Goal: Transaction & Acquisition: Purchase product/service

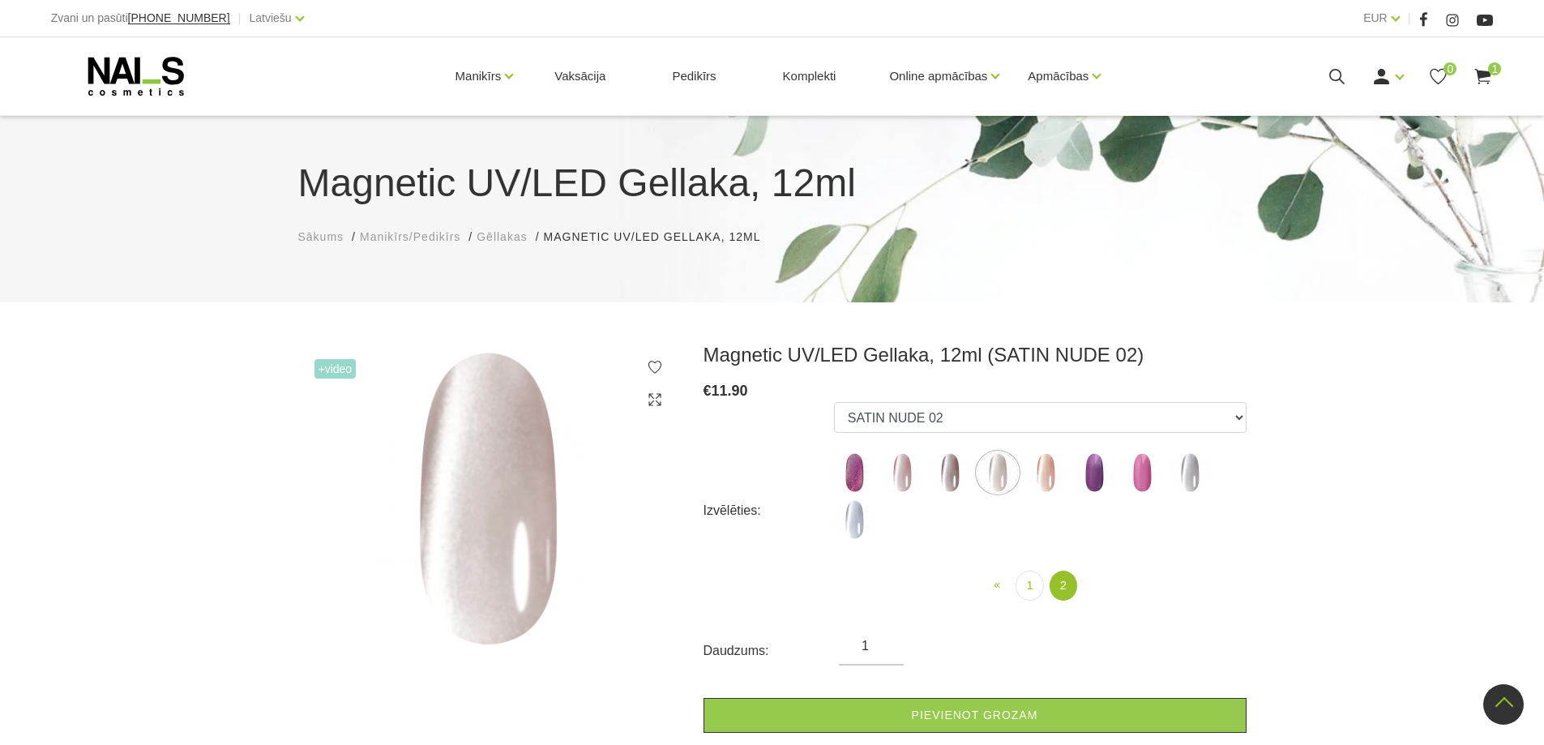
select select "6298"
click at [1415, 277] on div "Magnetic UV/LED Gellaka, 12ml Sākums Manikīrs/Pedikīrs Gēllakas Magnetic UV/LED…" at bounding box center [772, 208] width 1544 height 189
click at [1495, 74] on span "1" at bounding box center [1495, 68] width 13 height 13
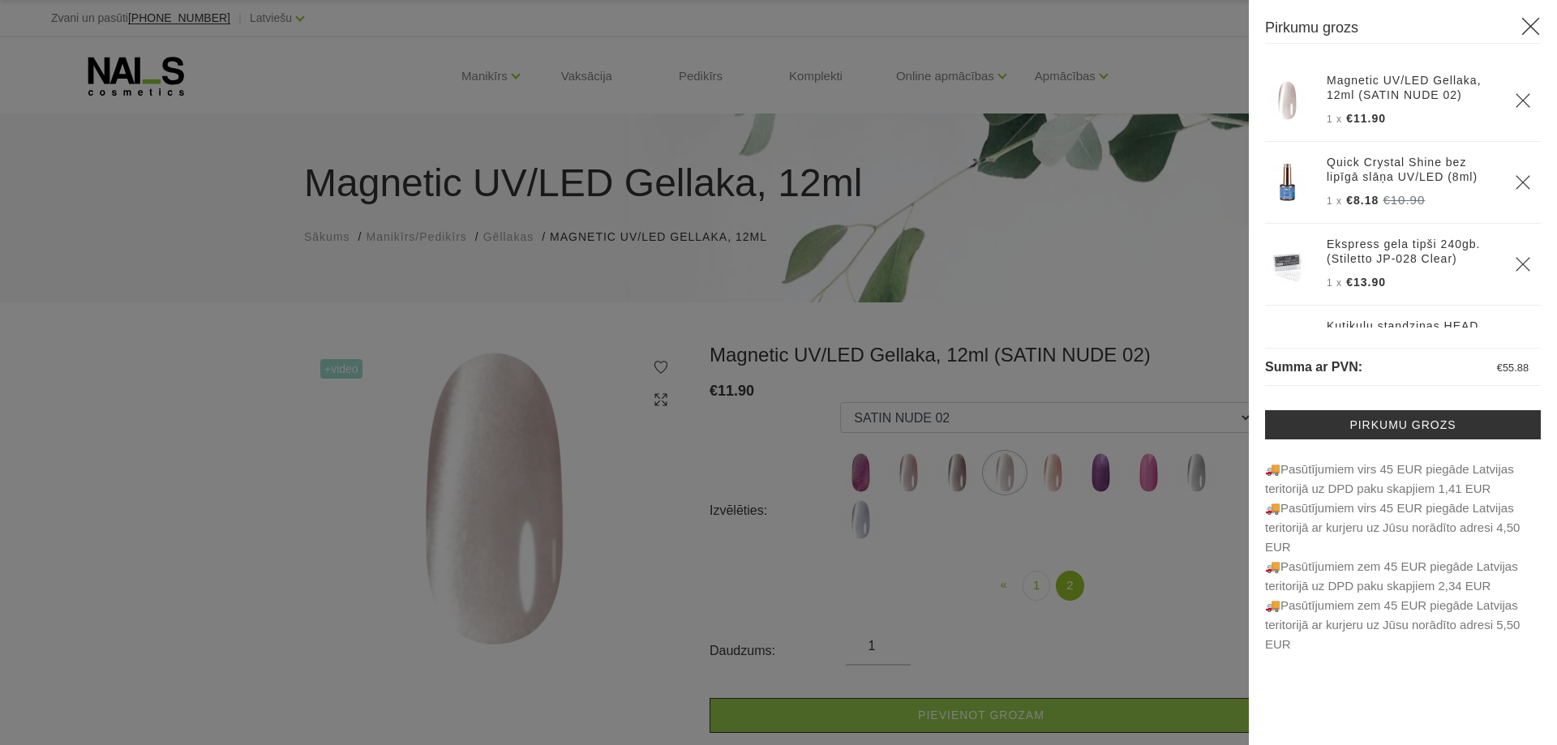
click at [1360, 268] on th "Ekspress gela tipši 240gb. (Stiletto JP-028 Clear) 1 x €13.90" at bounding box center [1411, 265] width 188 height 82
click at [1282, 257] on img at bounding box center [1286, 264] width 41 height 41
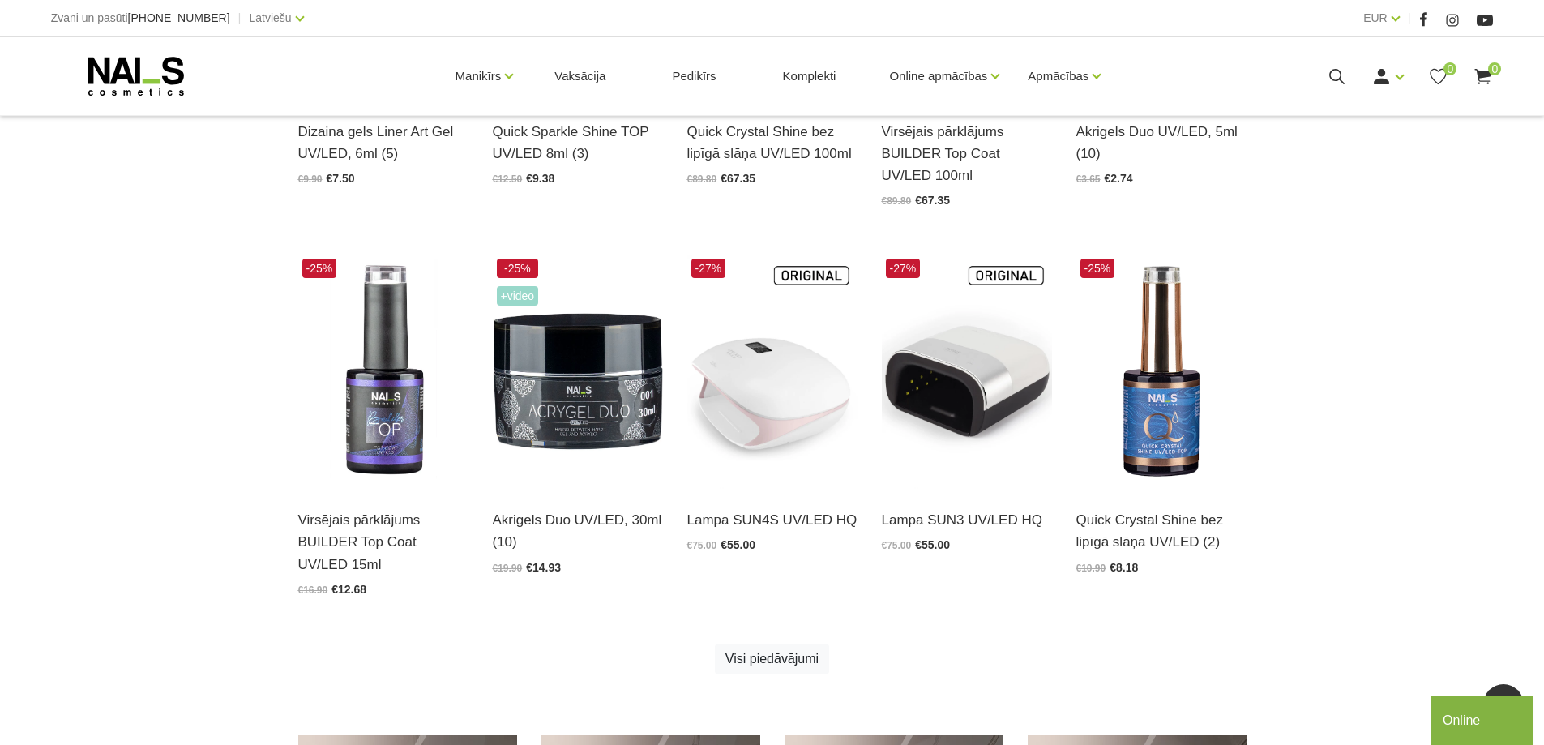
scroll to position [761, 0]
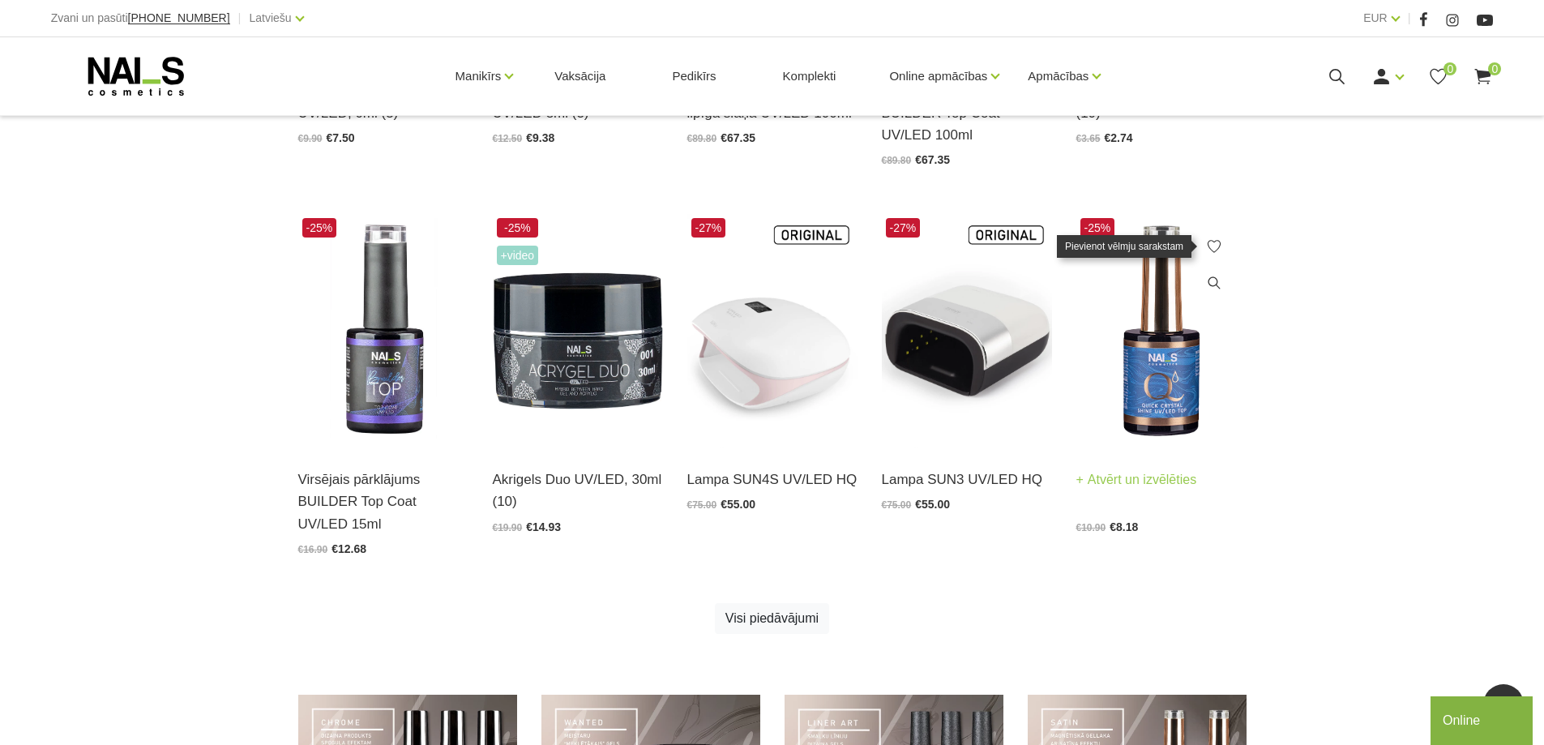
click at [1209, 250] on icon at bounding box center [1214, 246] width 16 height 16
click at [1094, 482] on link "Atvērt un izvēlēties" at bounding box center [1137, 480] width 121 height 23
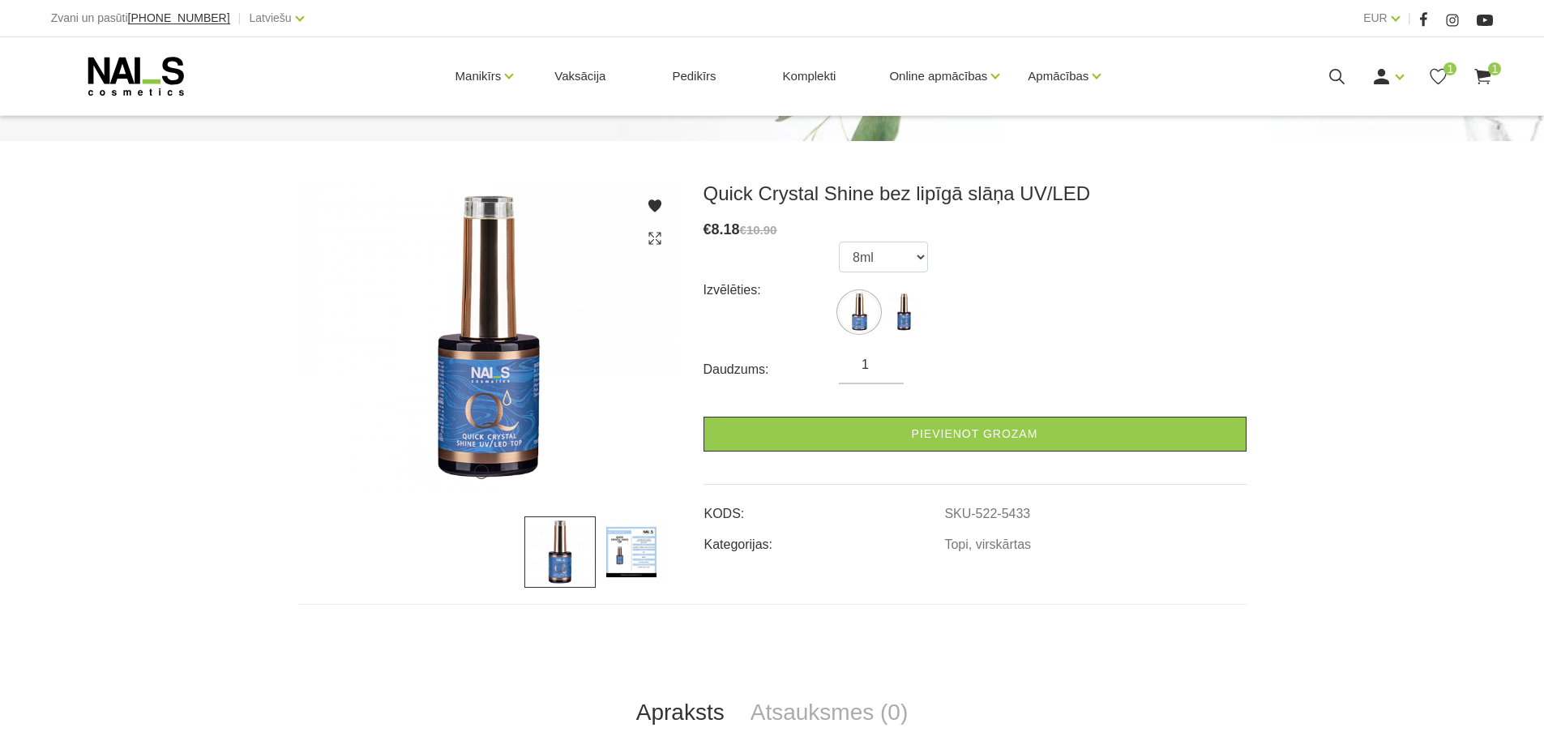
scroll to position [162, 0]
click at [639, 549] on img at bounding box center [631, 551] width 71 height 71
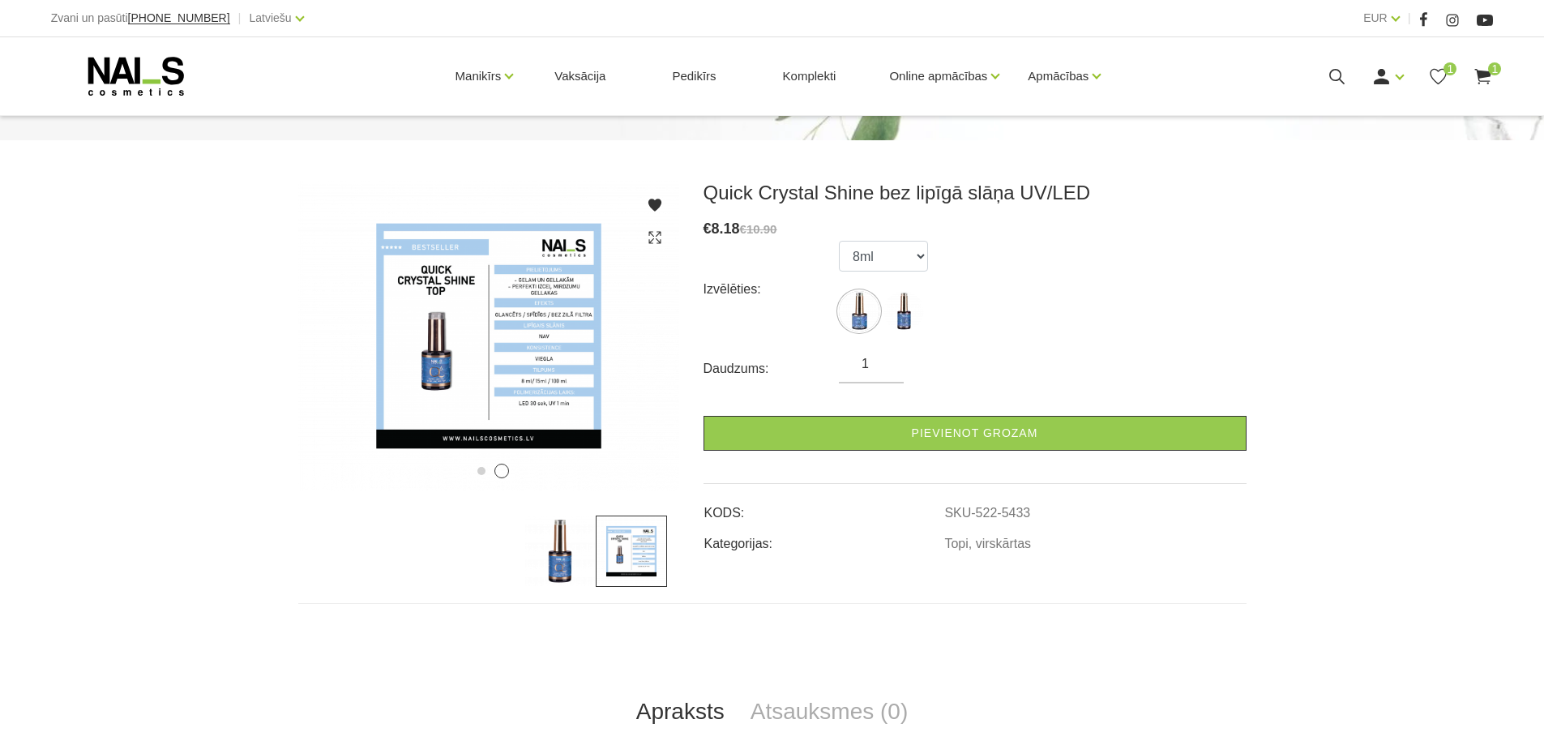
click at [571, 565] on img at bounding box center [560, 551] width 71 height 71
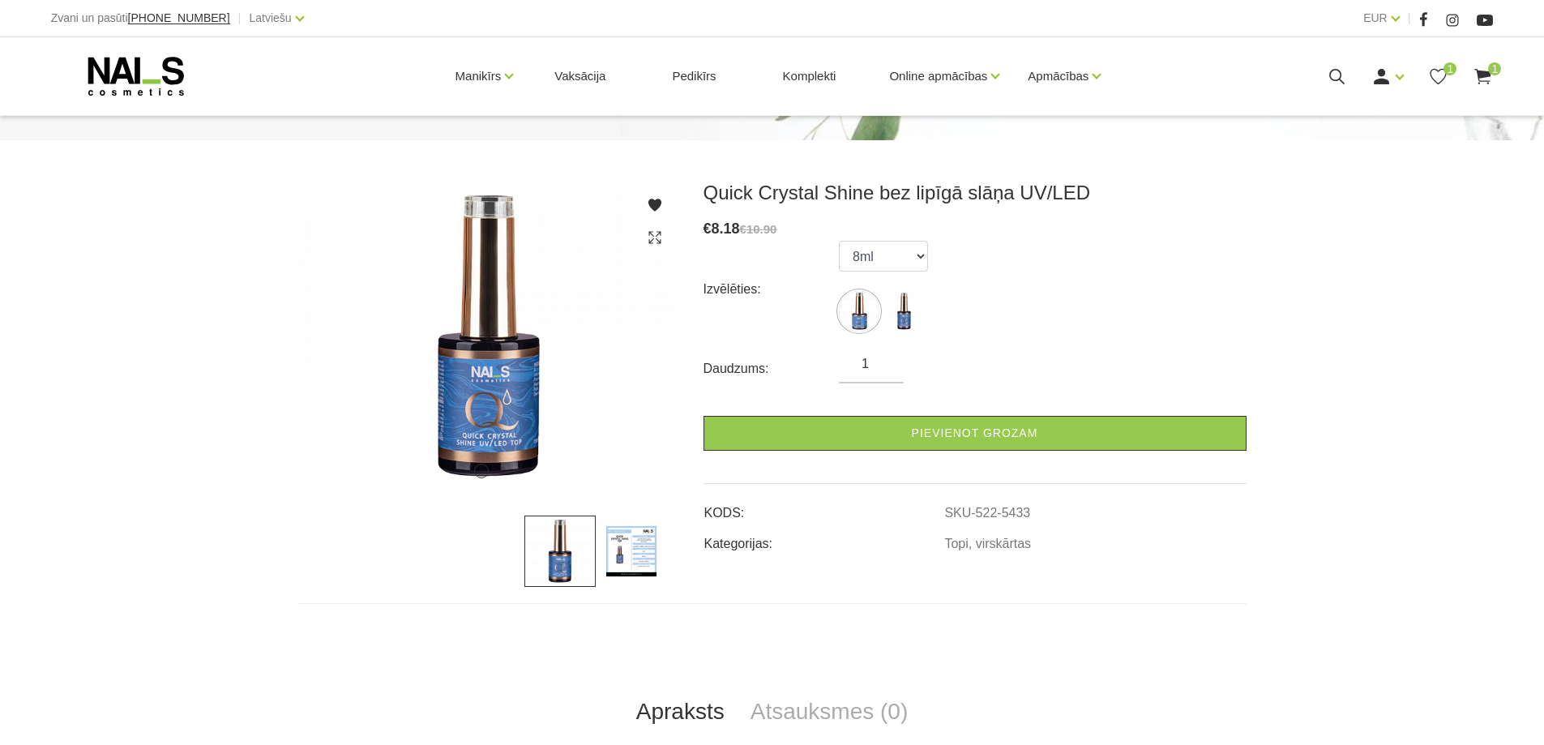
click at [593, 554] on img at bounding box center [560, 551] width 71 height 71
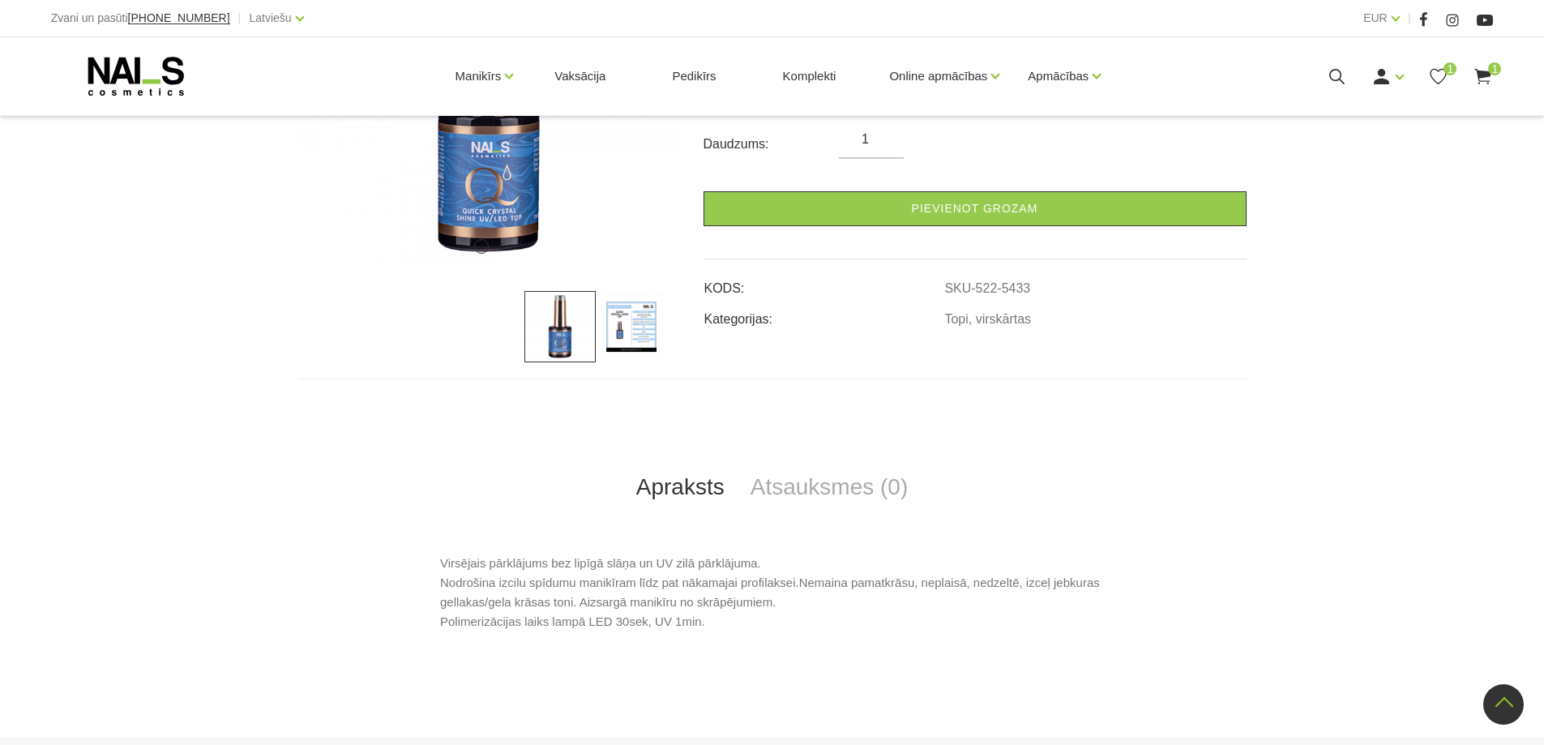
scroll to position [377, 0]
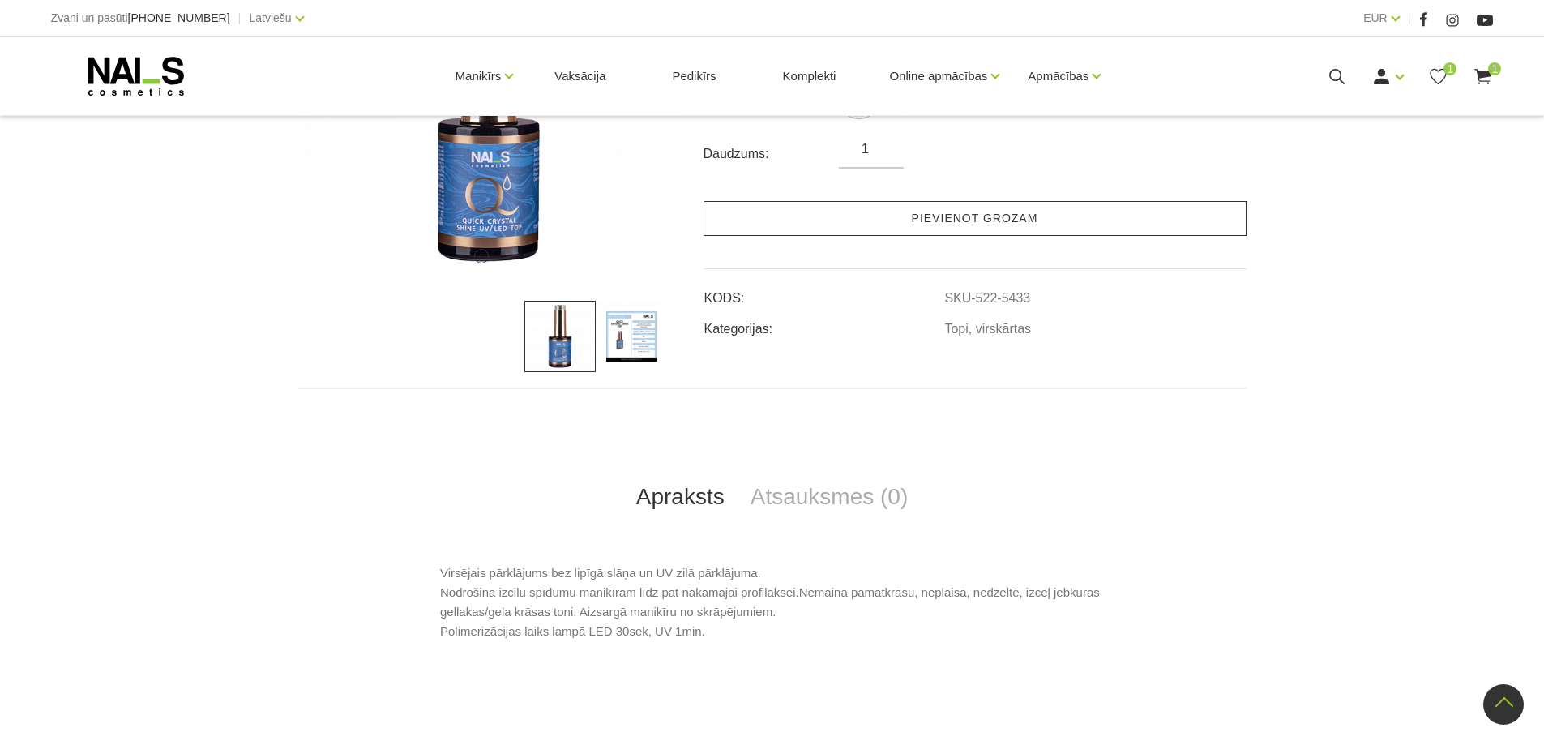
click at [953, 233] on link "Pievienot grozam" at bounding box center [975, 218] width 543 height 35
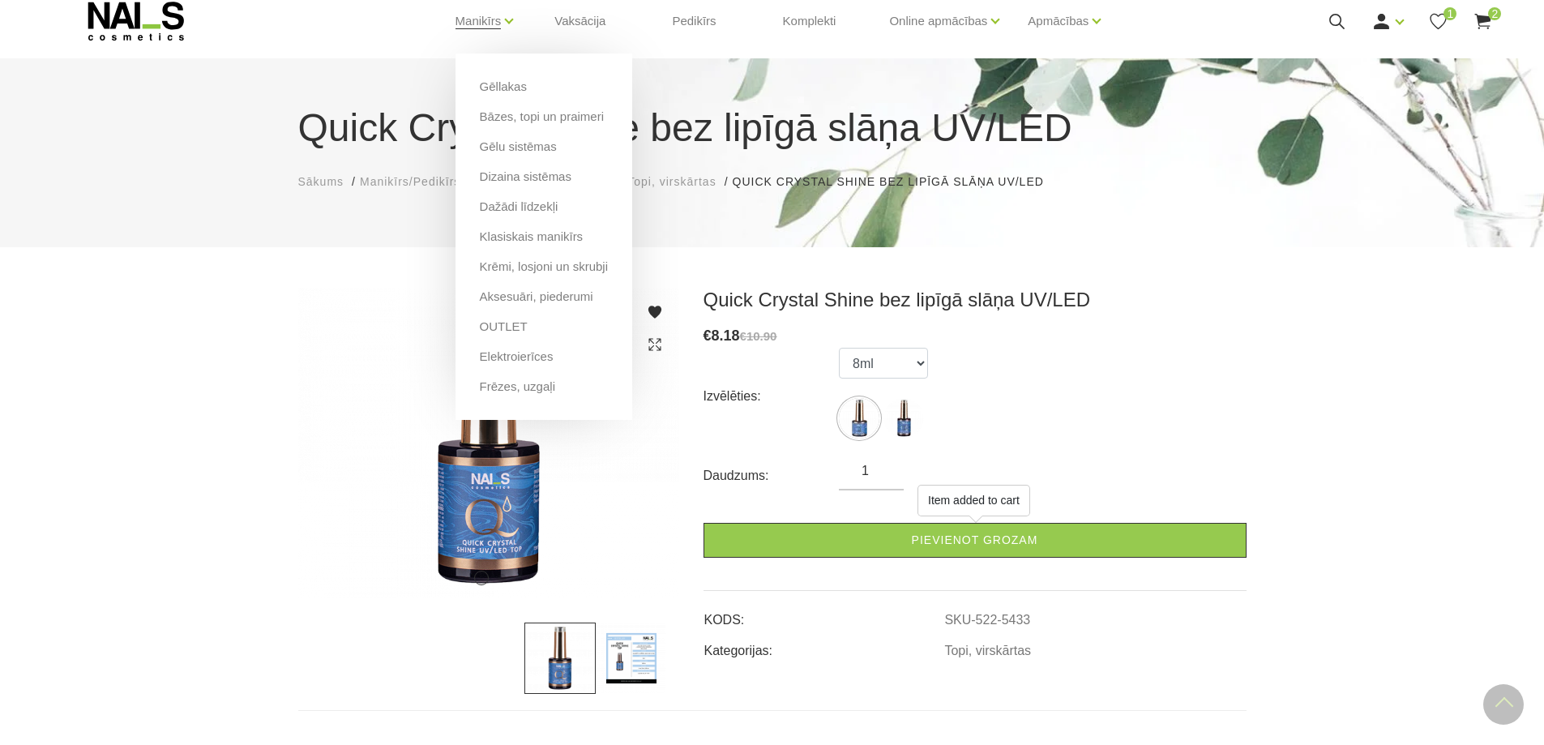
scroll to position [53, 0]
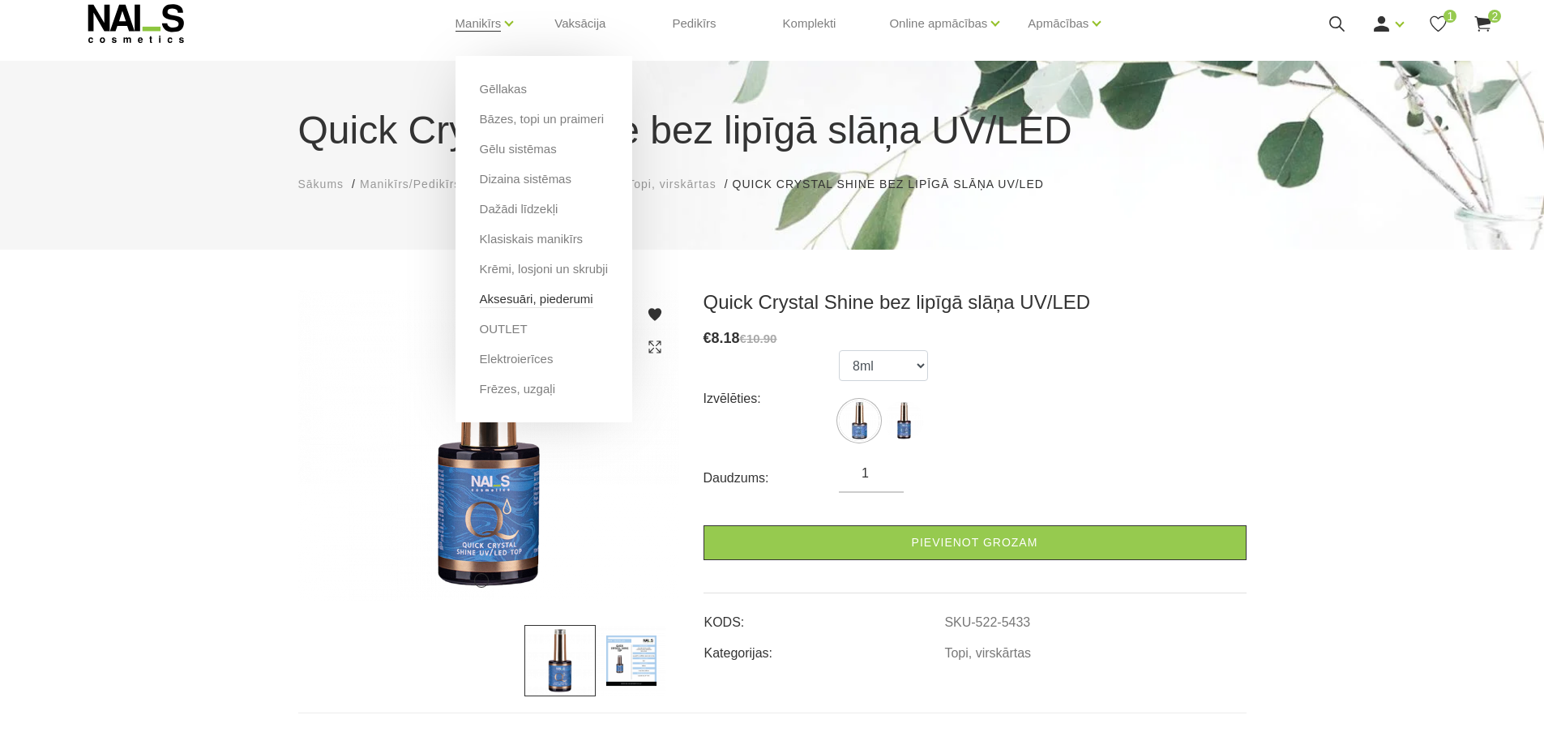
click at [496, 304] on link "Aksesuāri, piederumi" at bounding box center [537, 299] width 114 height 18
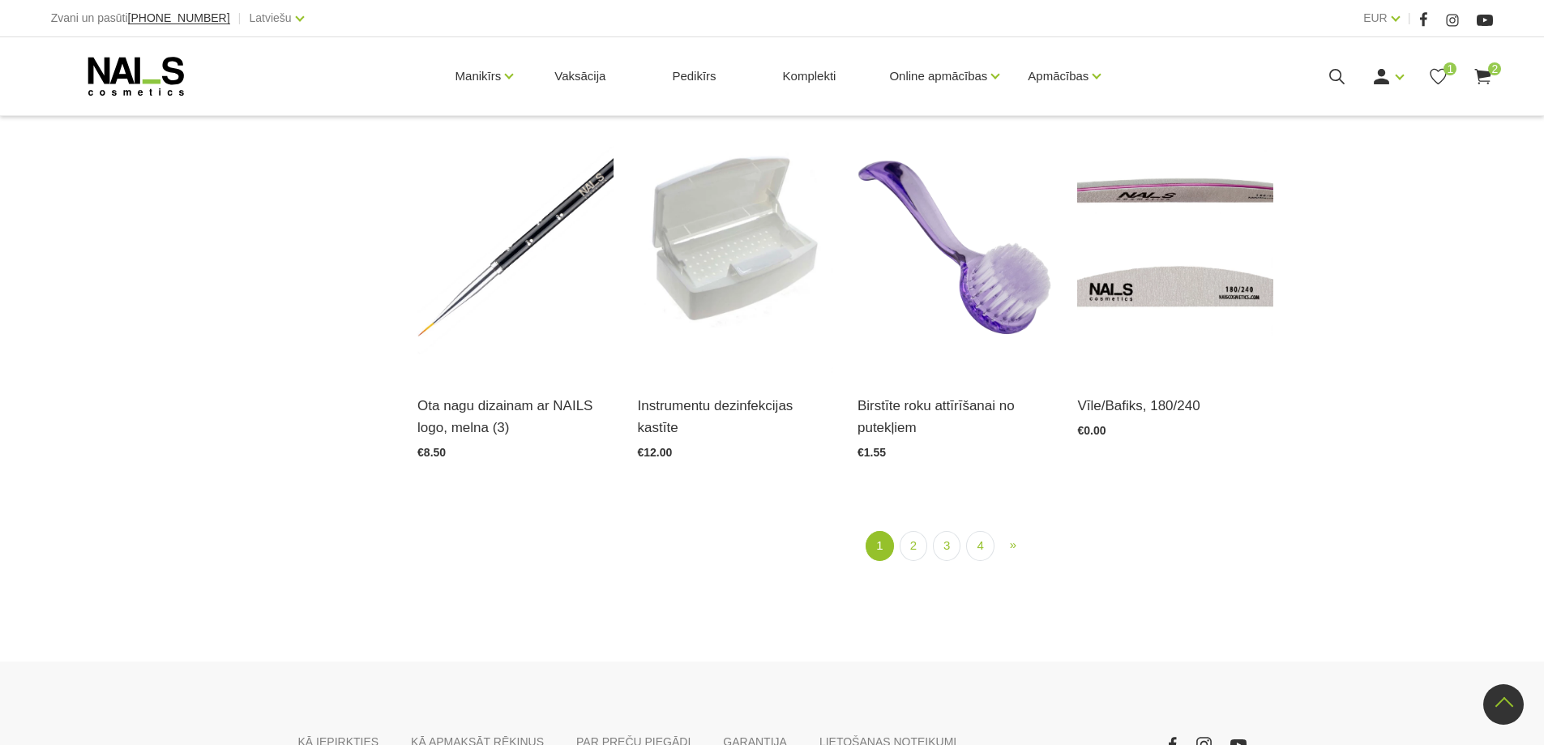
scroll to position [2027, 0]
click at [916, 547] on link "2" at bounding box center [914, 544] width 28 height 30
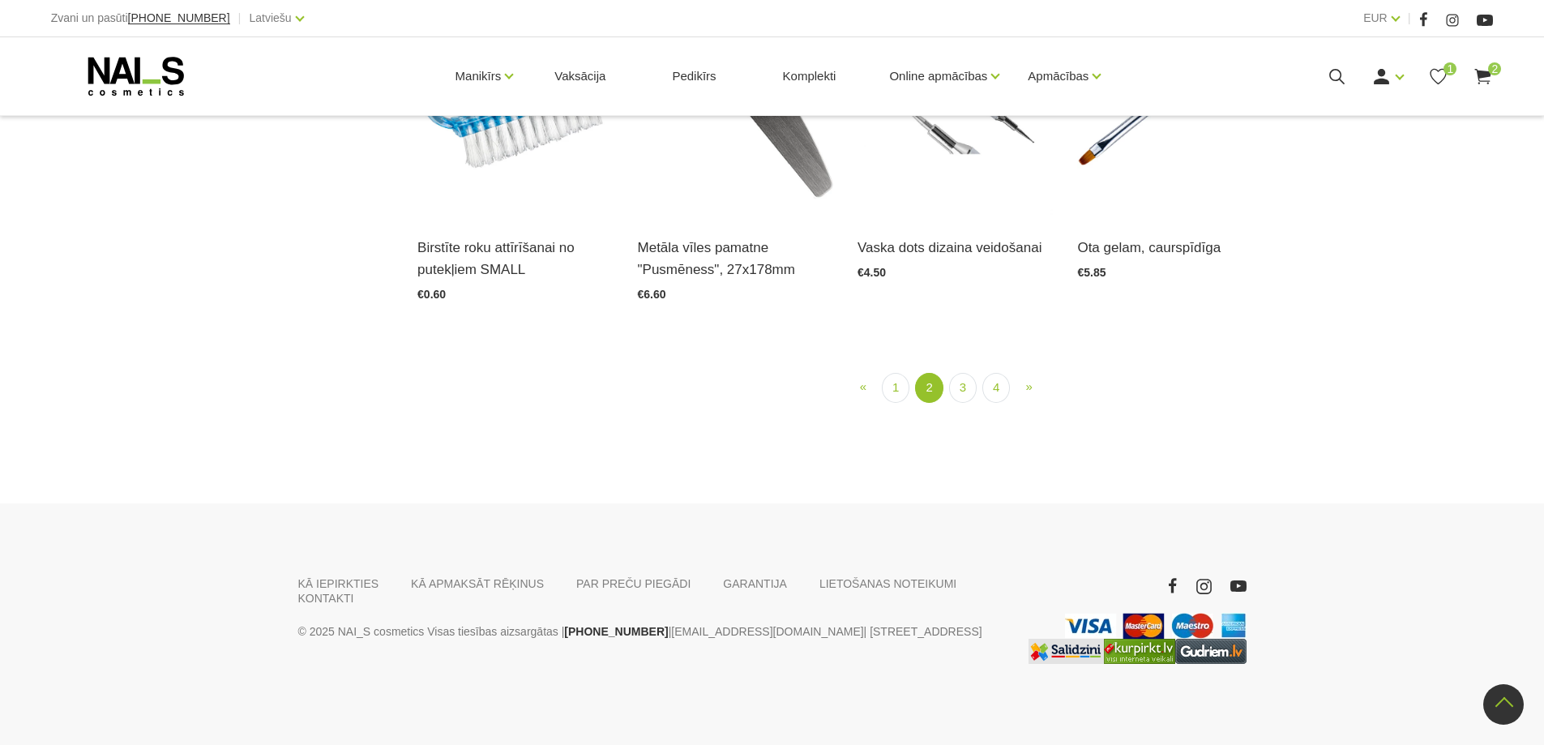
scroll to position [1953, 0]
click at [967, 403] on link "3" at bounding box center [963, 388] width 28 height 30
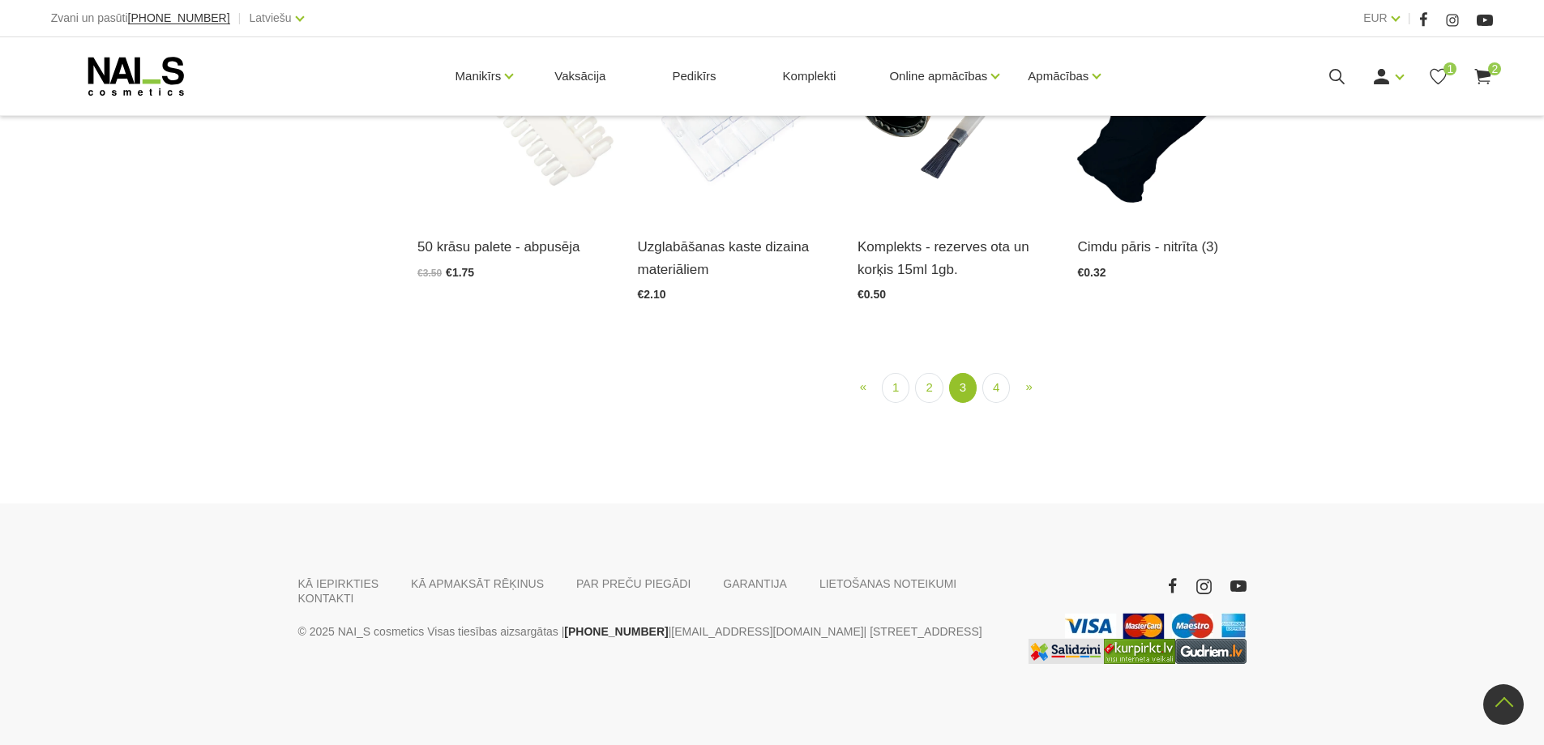
scroll to position [1872, 0]
click at [1005, 403] on link "4" at bounding box center [997, 388] width 28 height 30
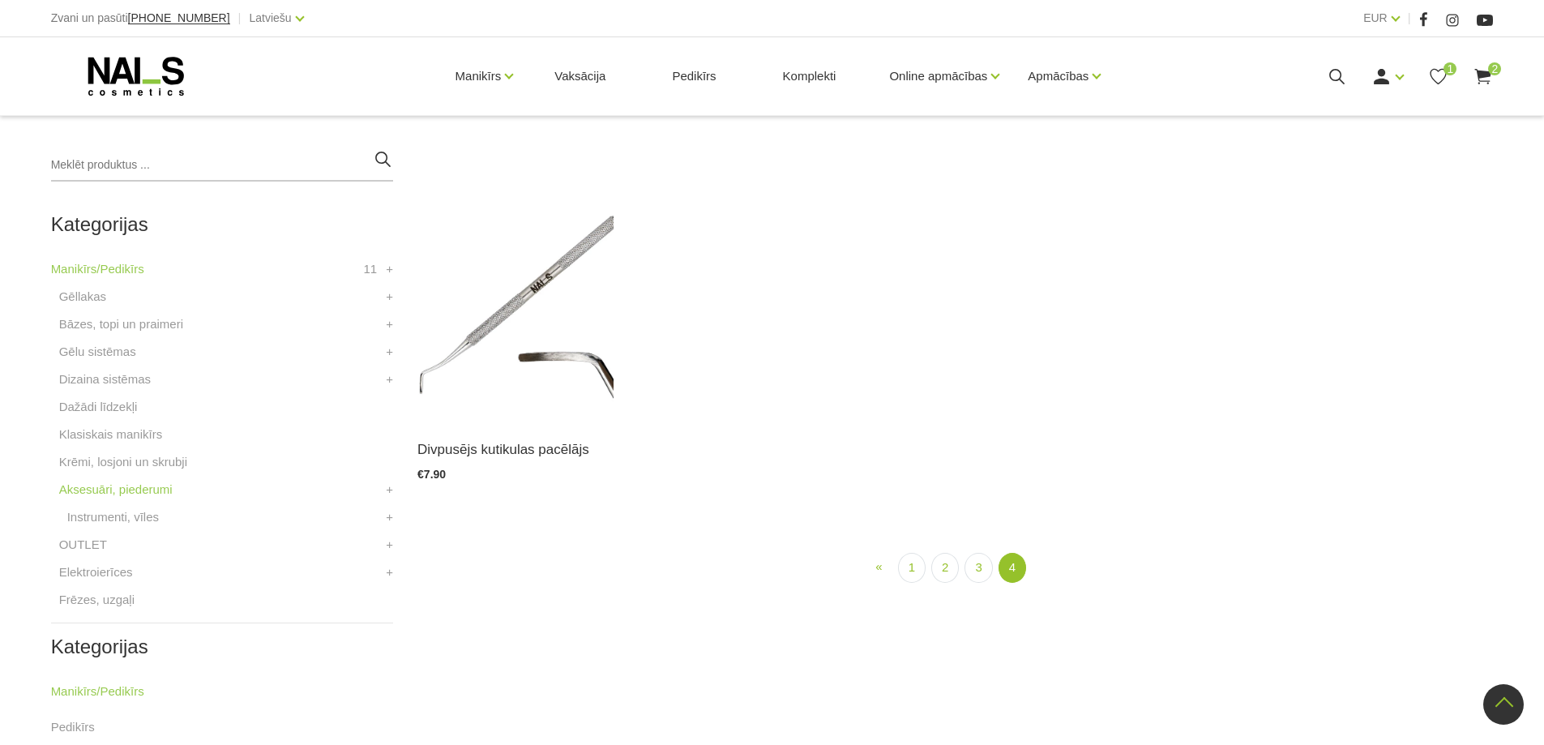
scroll to position [332, 0]
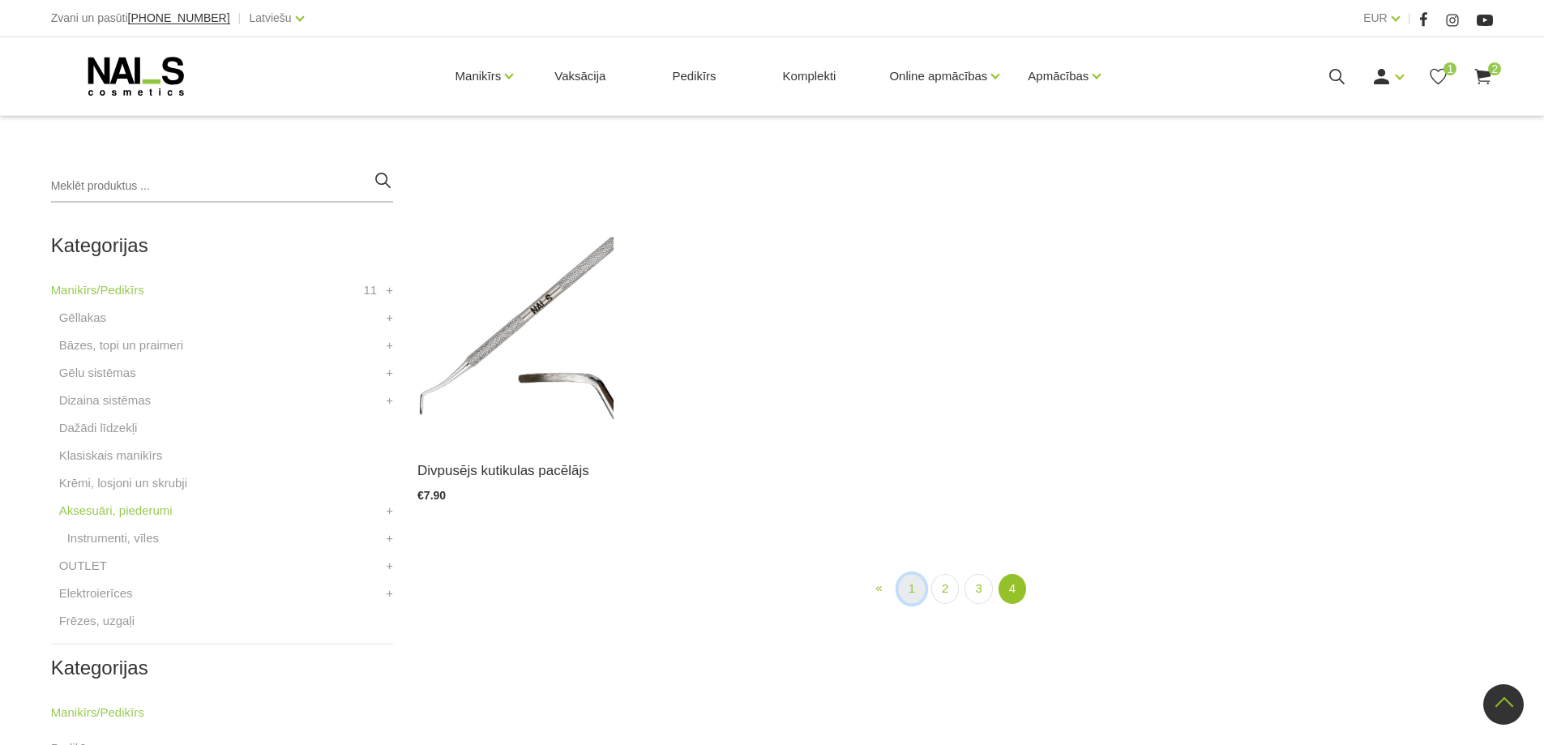
click at [912, 589] on link "1" at bounding box center [912, 589] width 28 height 30
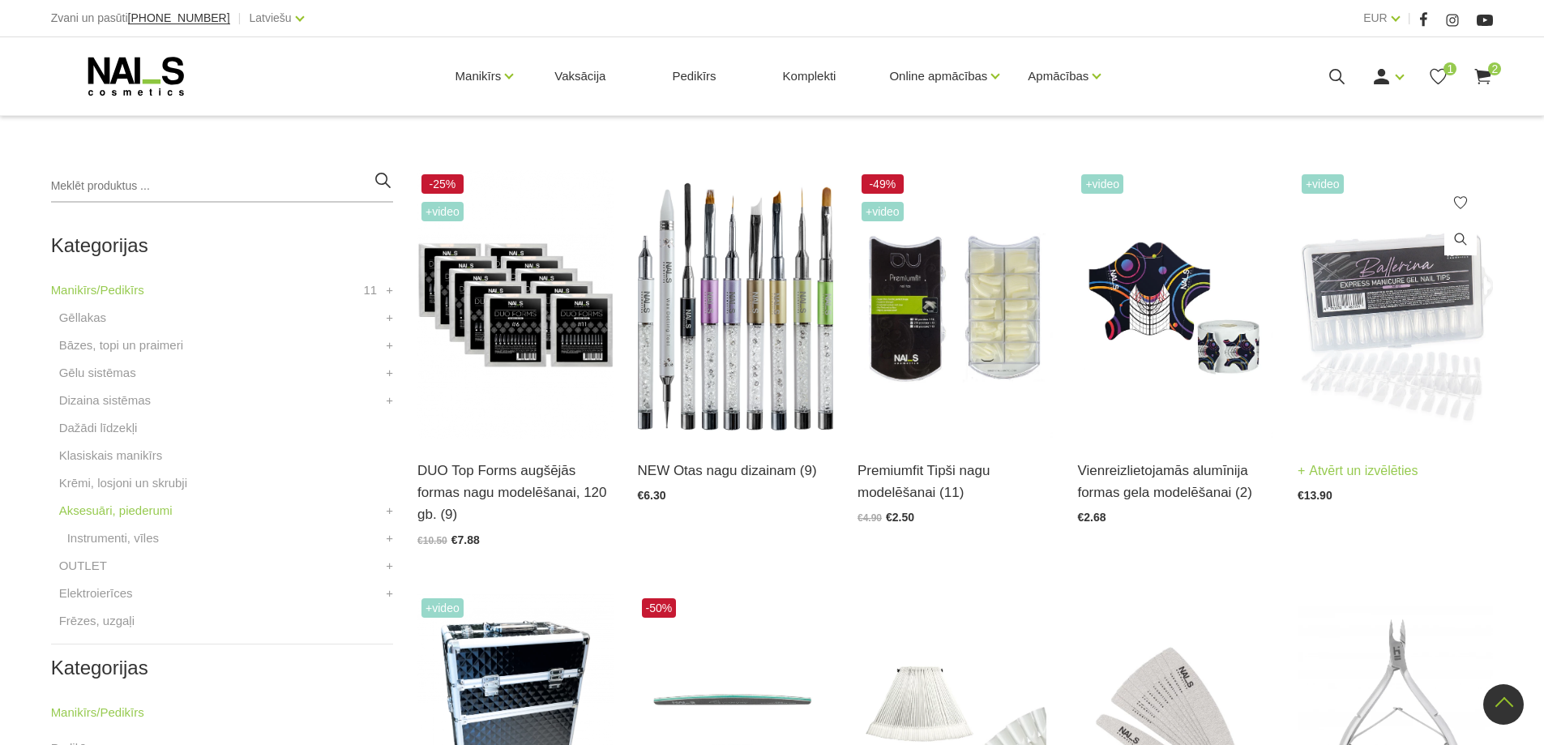
click at [1391, 326] on img at bounding box center [1395, 304] width 195 height 269
drag, startPoint x: 739, startPoint y: 368, endPoint x: 733, endPoint y: 378, distance: 11.3
click at [736, 368] on img at bounding box center [735, 304] width 195 height 269
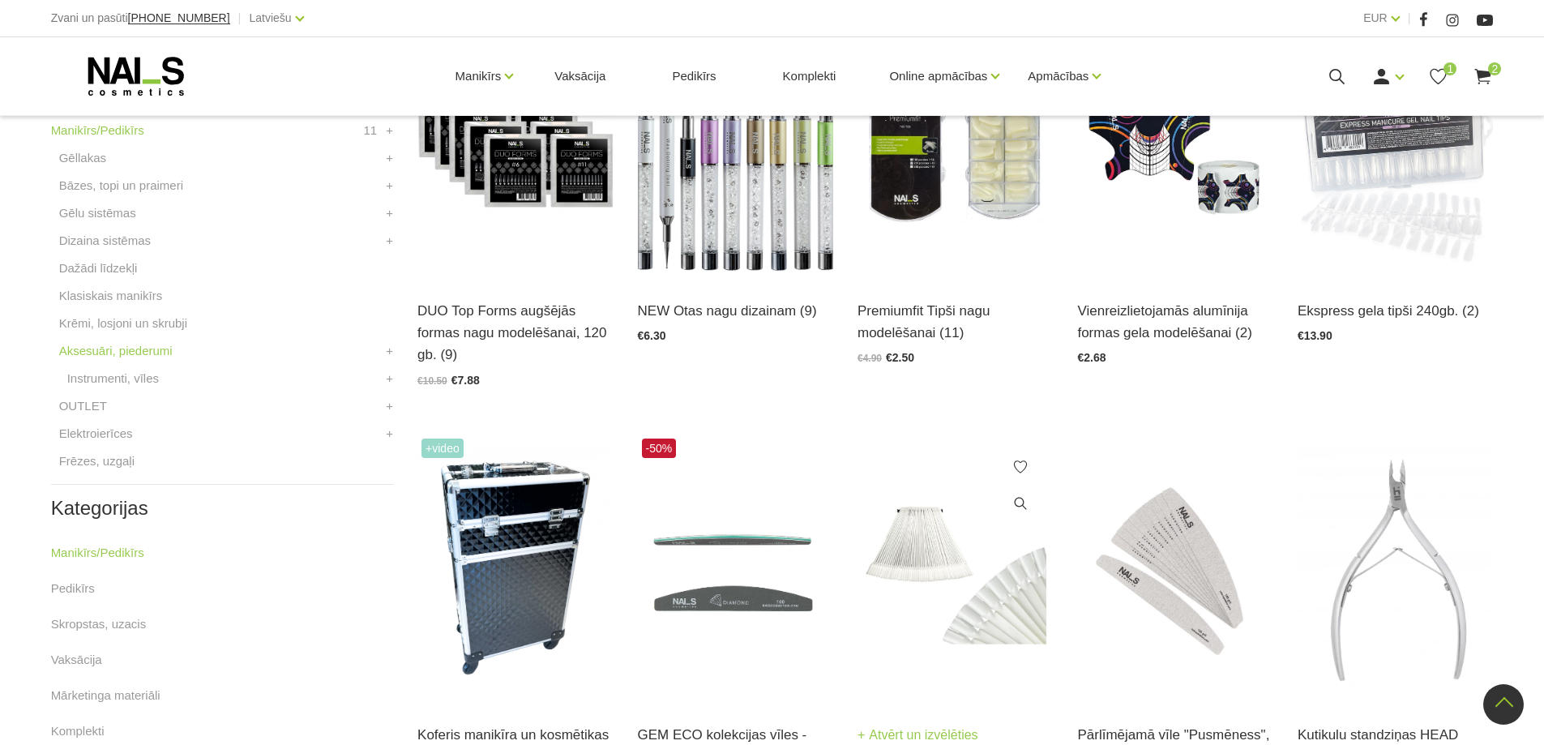
scroll to position [737, 0]
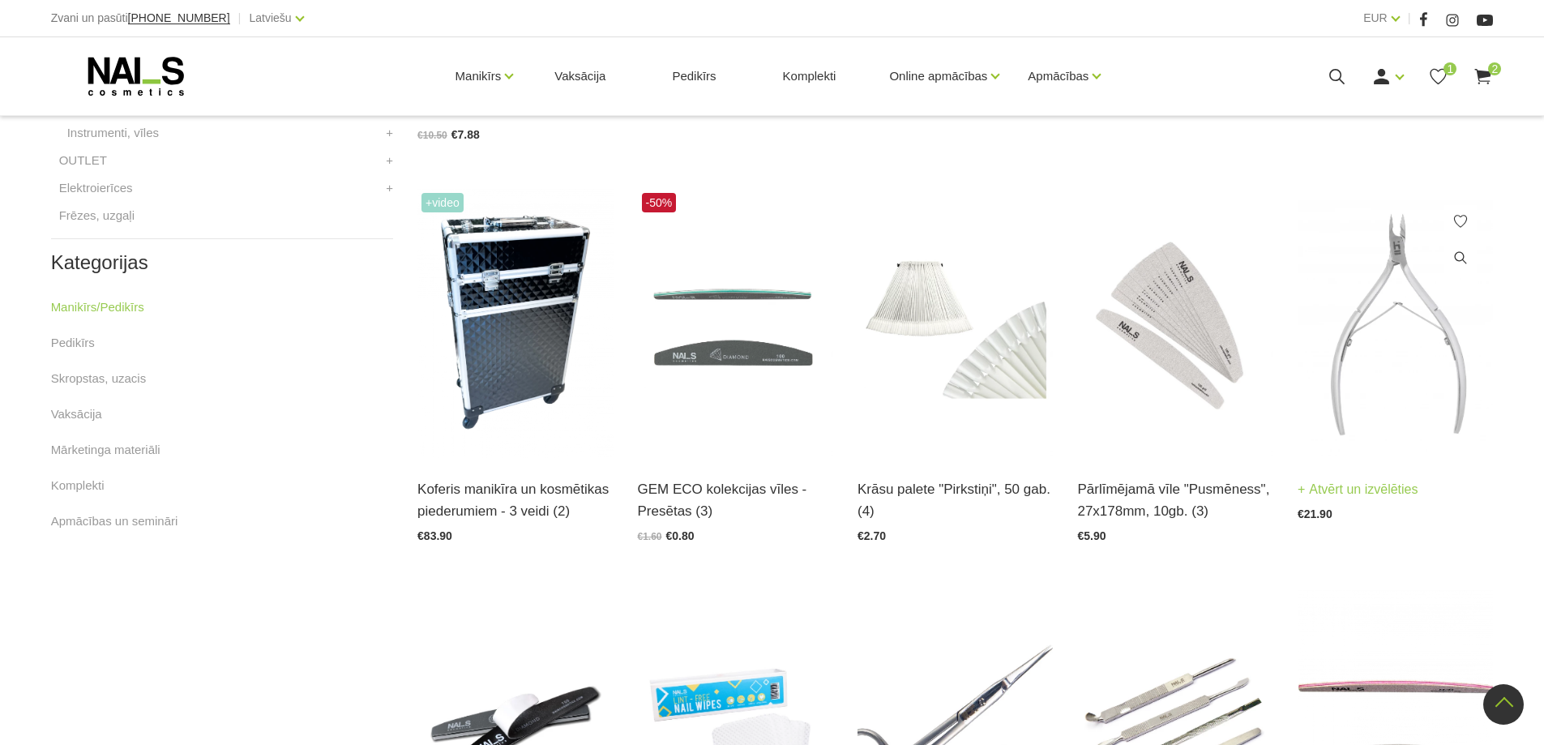
click at [1357, 314] on img at bounding box center [1395, 323] width 195 height 269
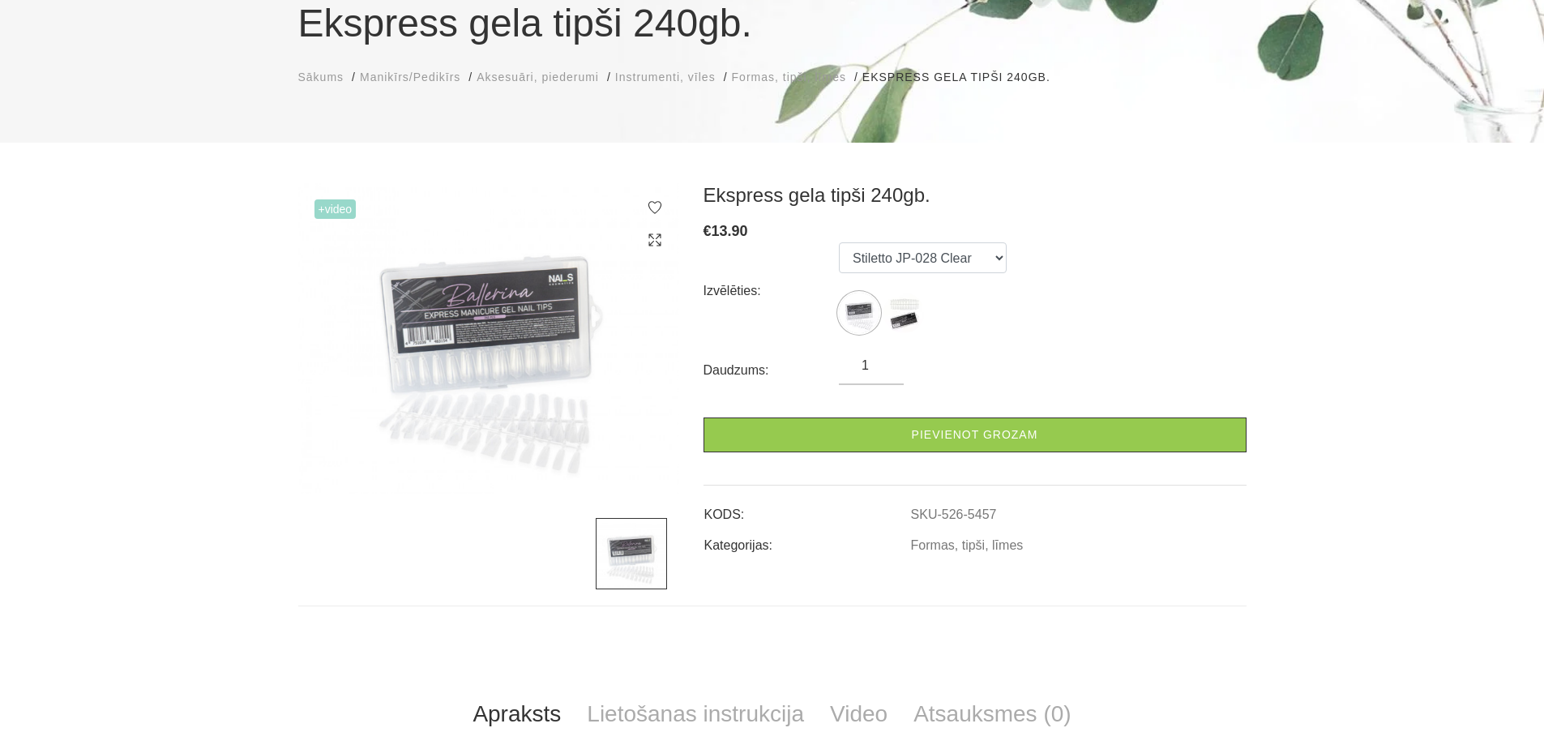
scroll to position [162, 0]
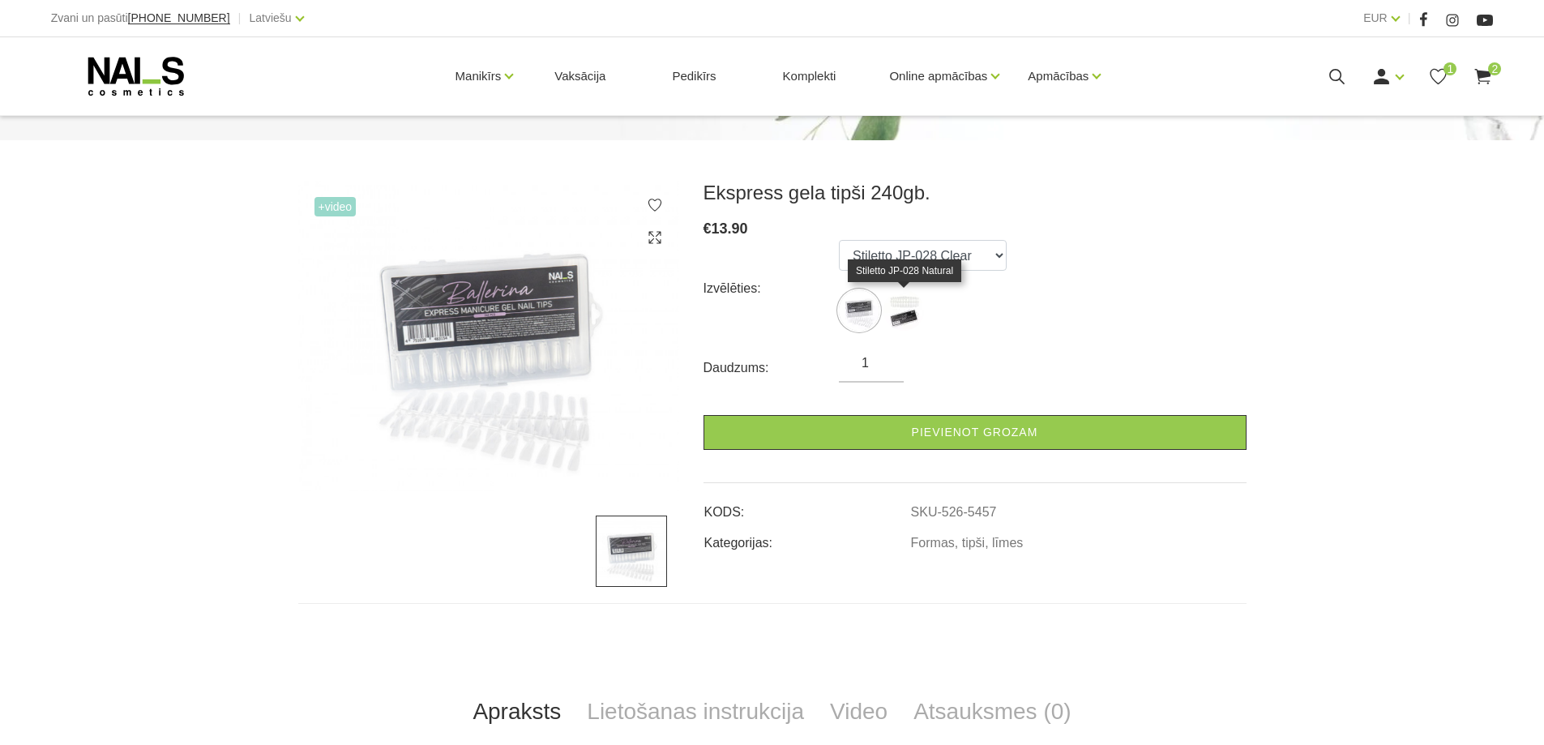
click at [911, 306] on img at bounding box center [904, 310] width 41 height 41
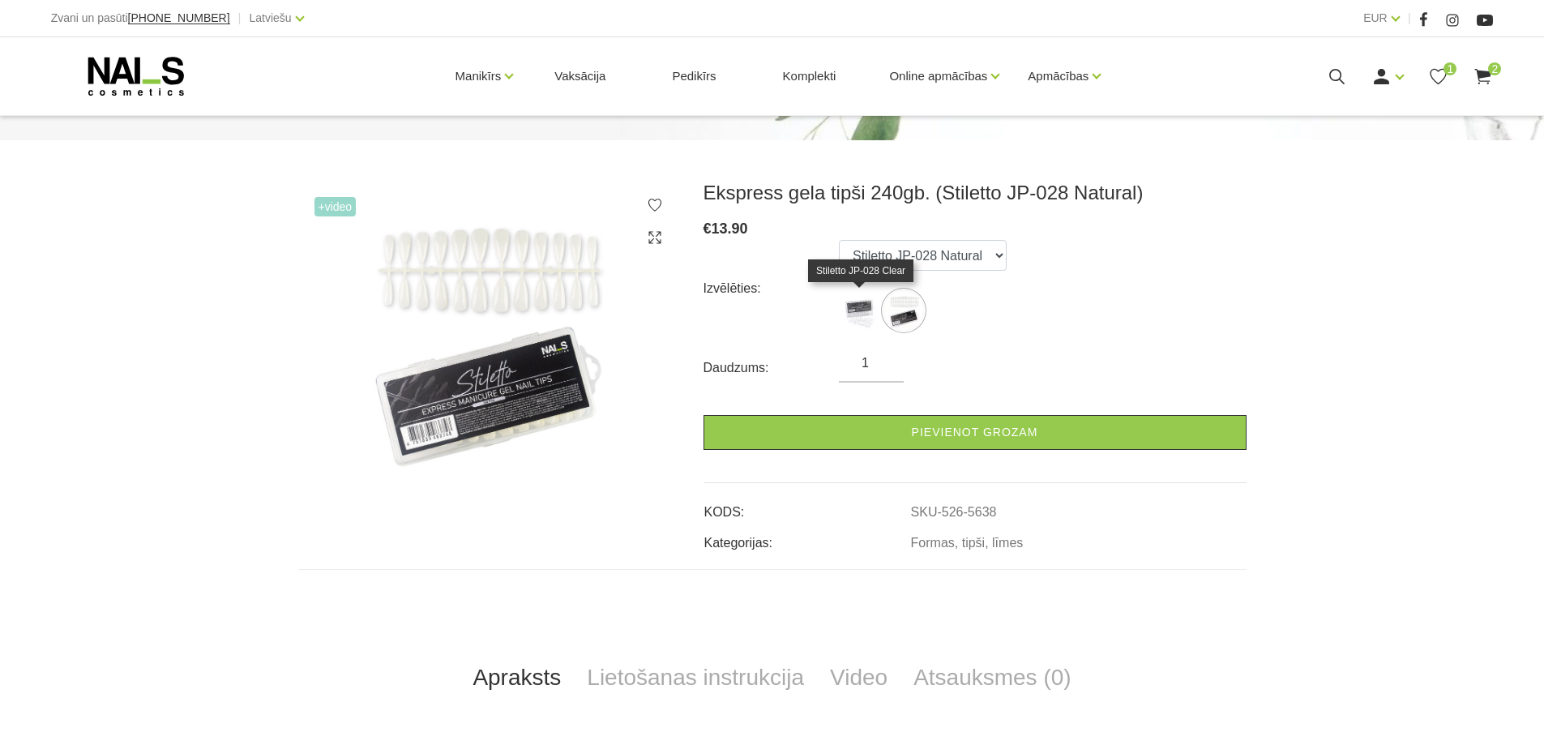
click at [853, 310] on img at bounding box center [859, 310] width 41 height 41
select select "5457"
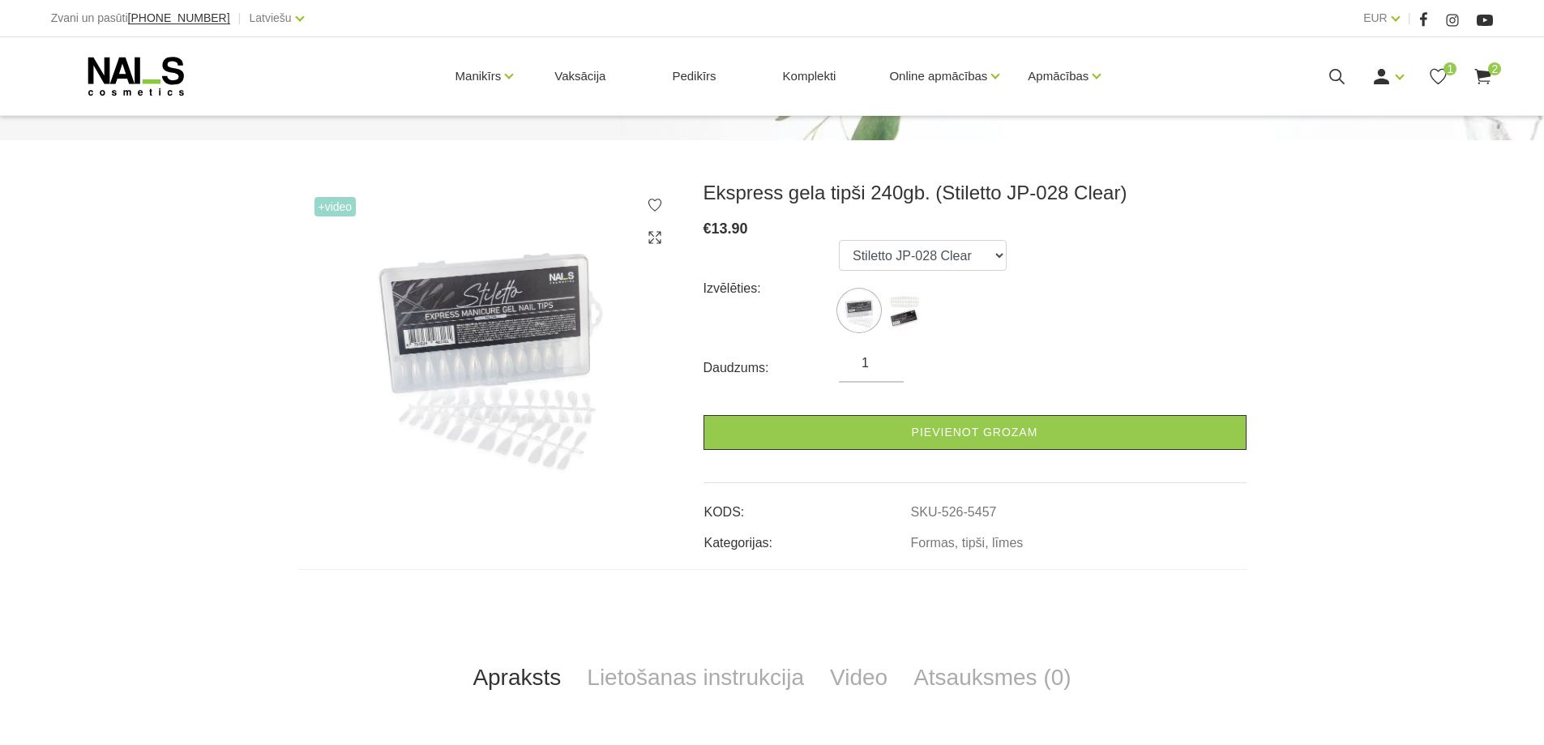
click at [461, 429] on img at bounding box center [488, 337] width 381 height 313
click at [520, 349] on img at bounding box center [488, 337] width 381 height 313
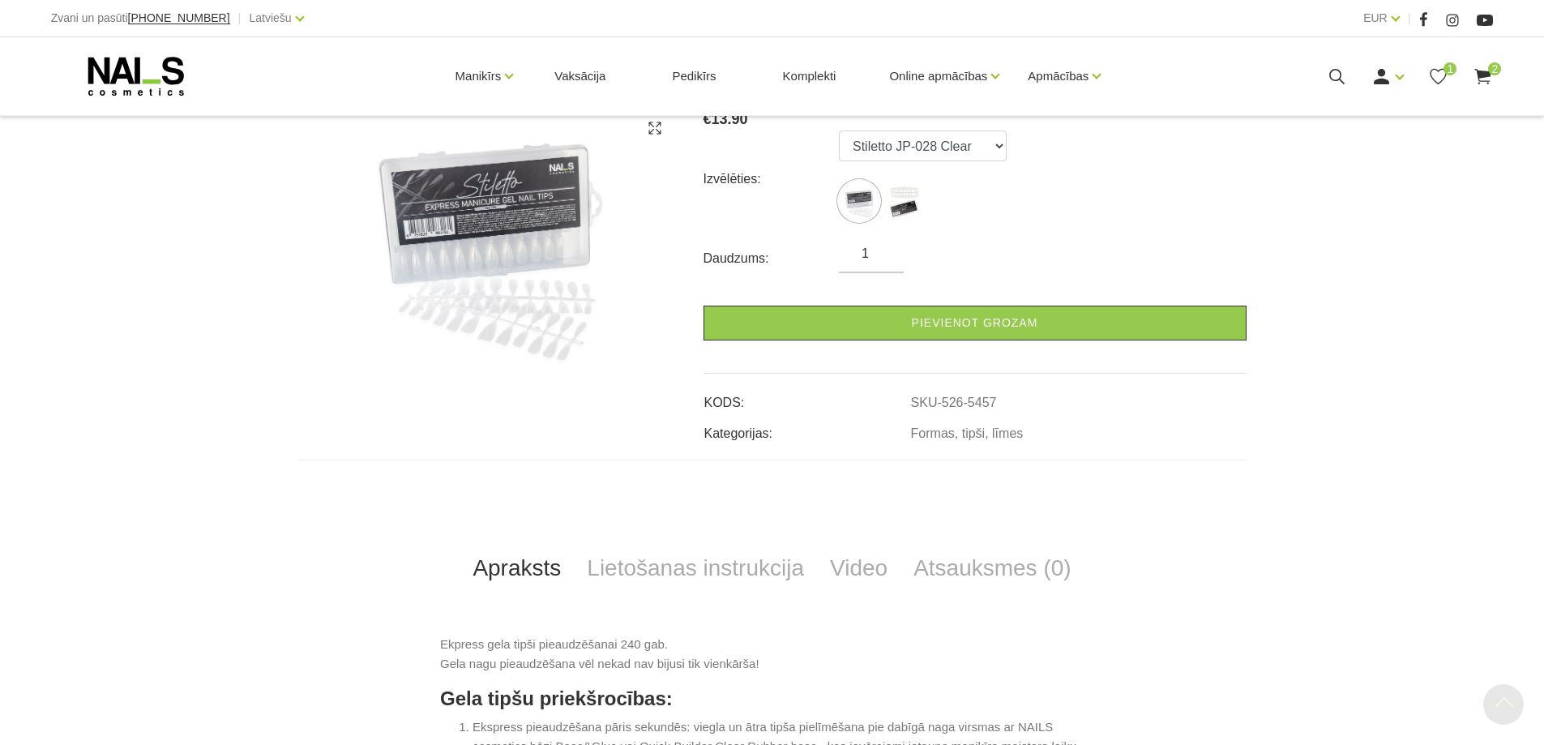
scroll to position [0, 0]
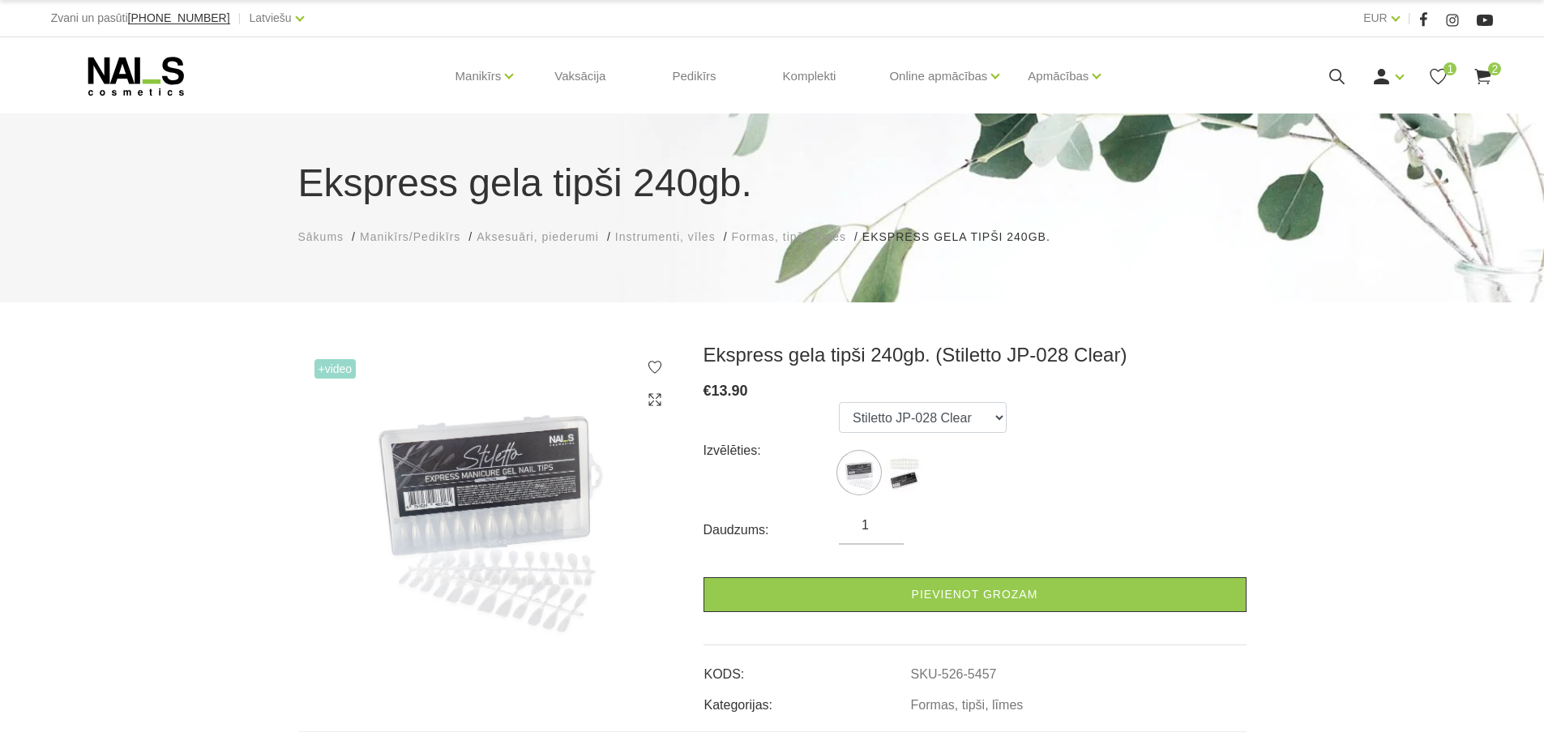
click at [849, 568] on form "Izvēlēties: Stiletto JP-028 Clear Stiletto JP-028 Natural Daudzums: 1 Pievienot…" at bounding box center [975, 507] width 543 height 210
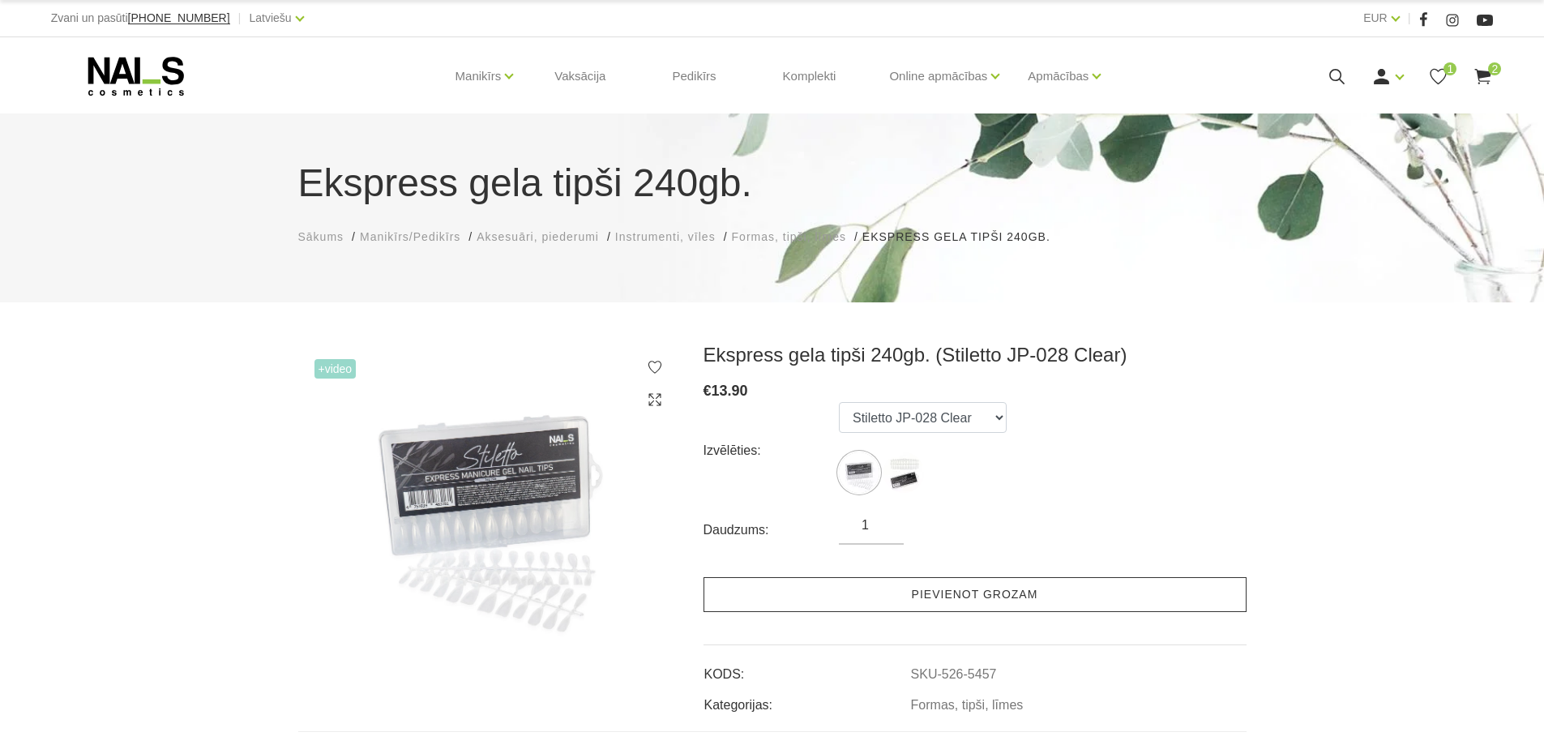
click at [840, 584] on link "Pievienot grozam" at bounding box center [975, 594] width 543 height 35
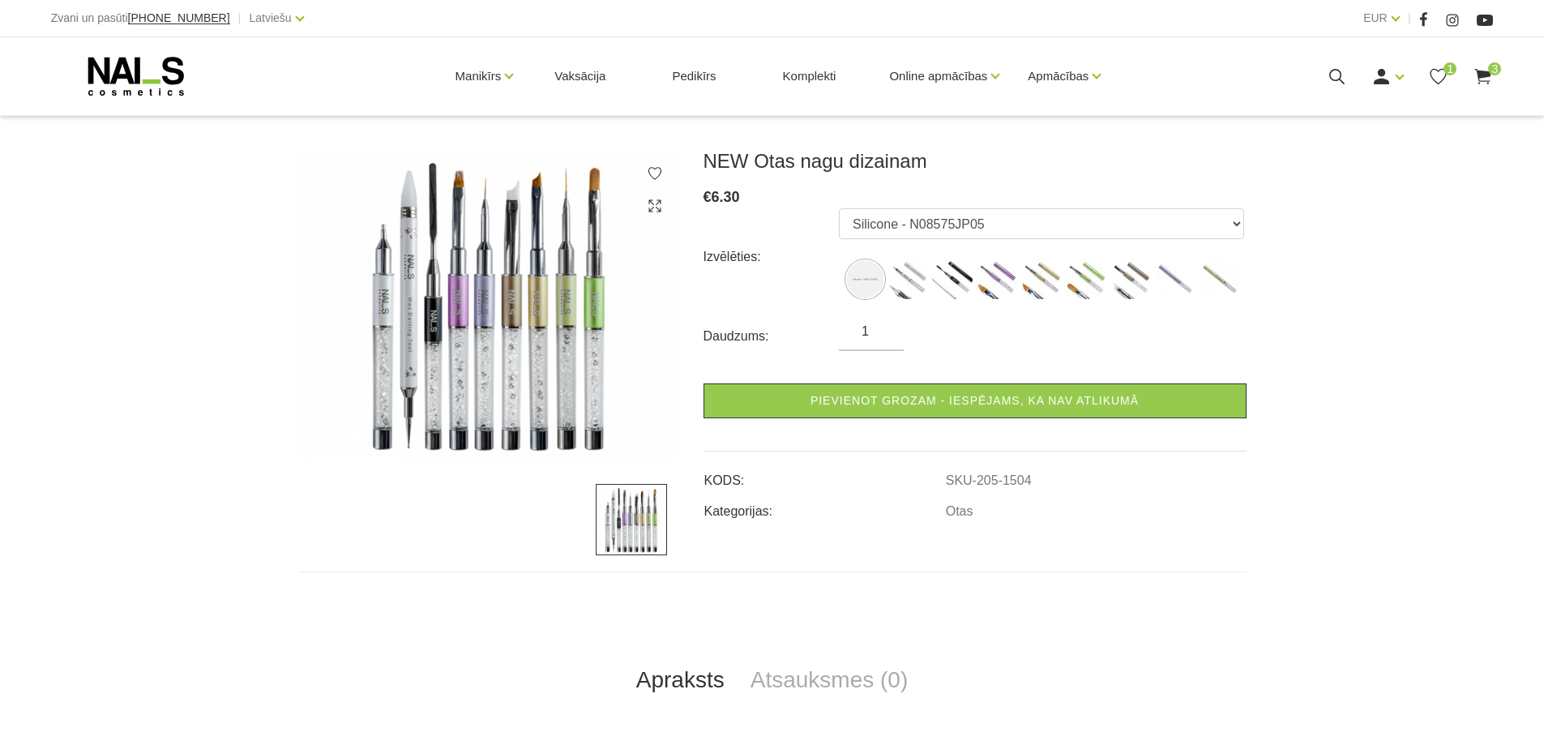
scroll to position [243, 0]
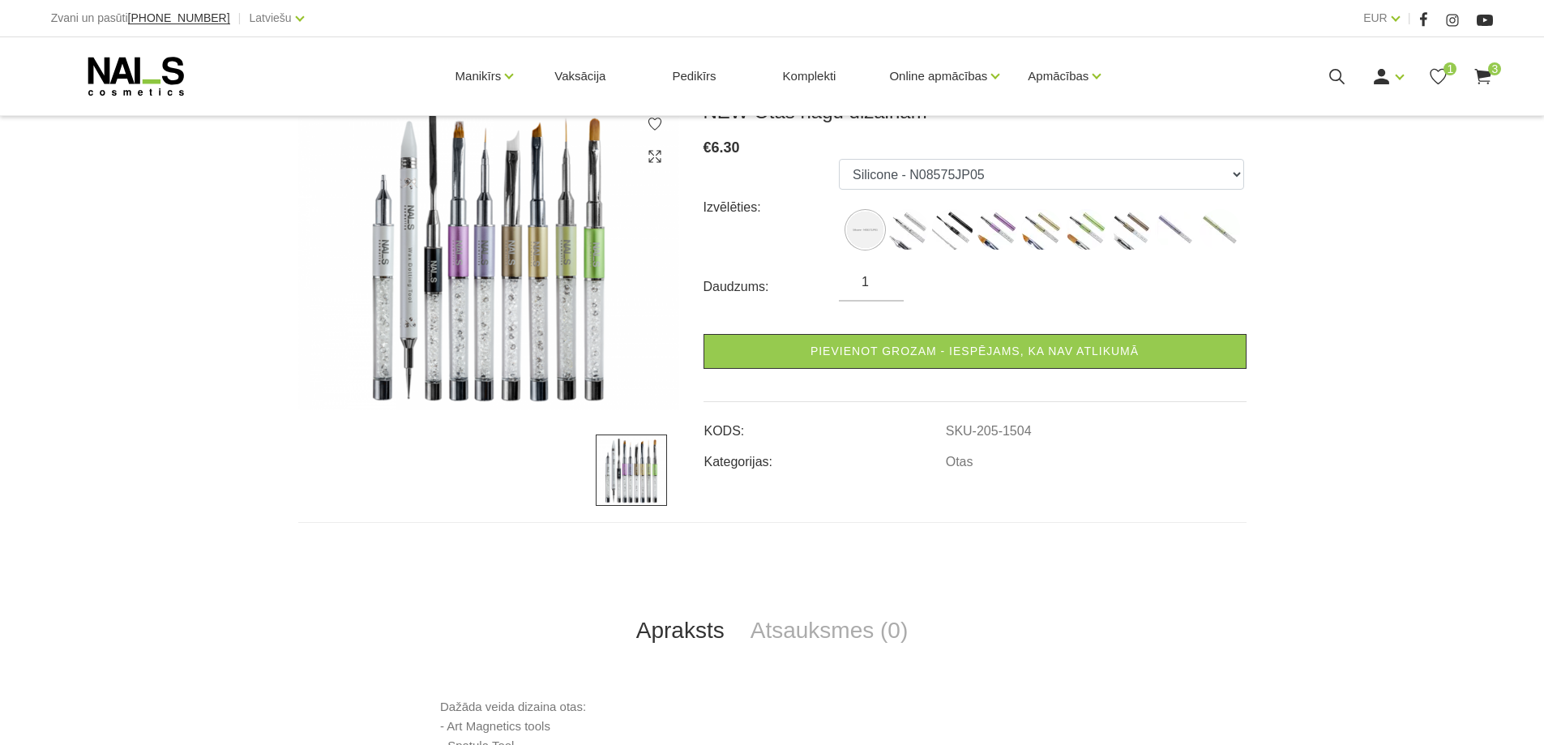
click at [658, 476] on img at bounding box center [631, 470] width 71 height 71
click at [915, 220] on img at bounding box center [908, 229] width 41 height 41
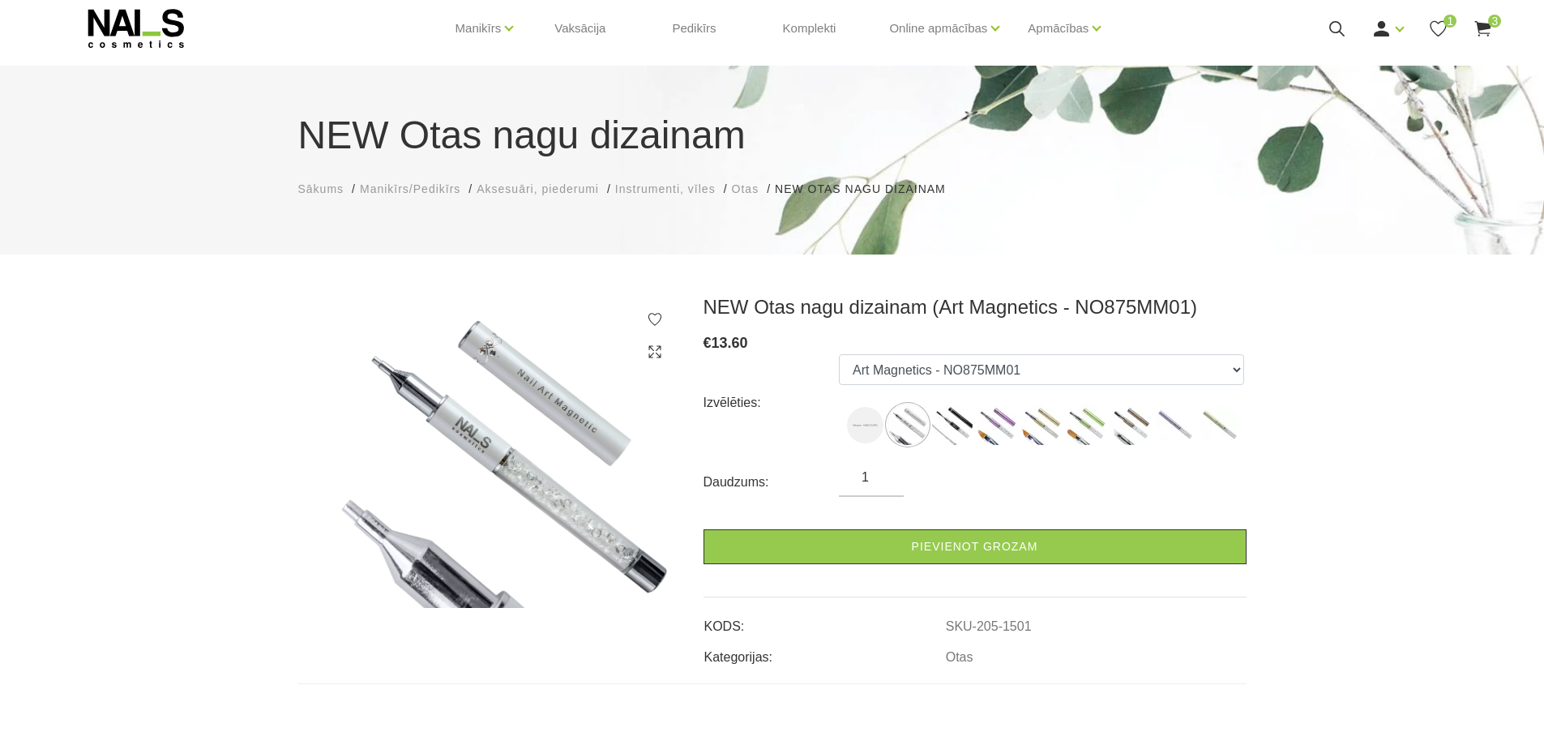
scroll to position [81, 0]
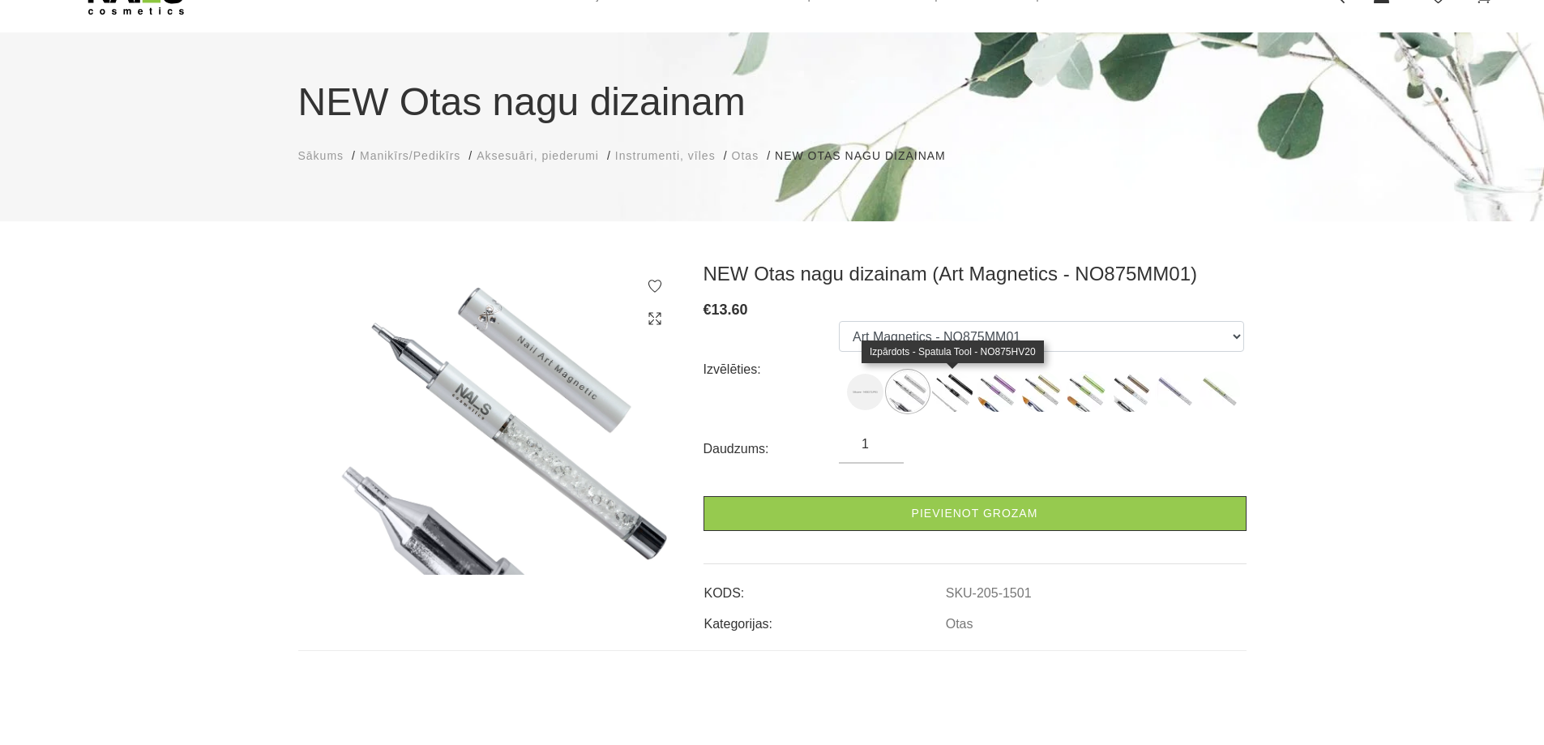
click at [951, 388] on img at bounding box center [952, 391] width 41 height 41
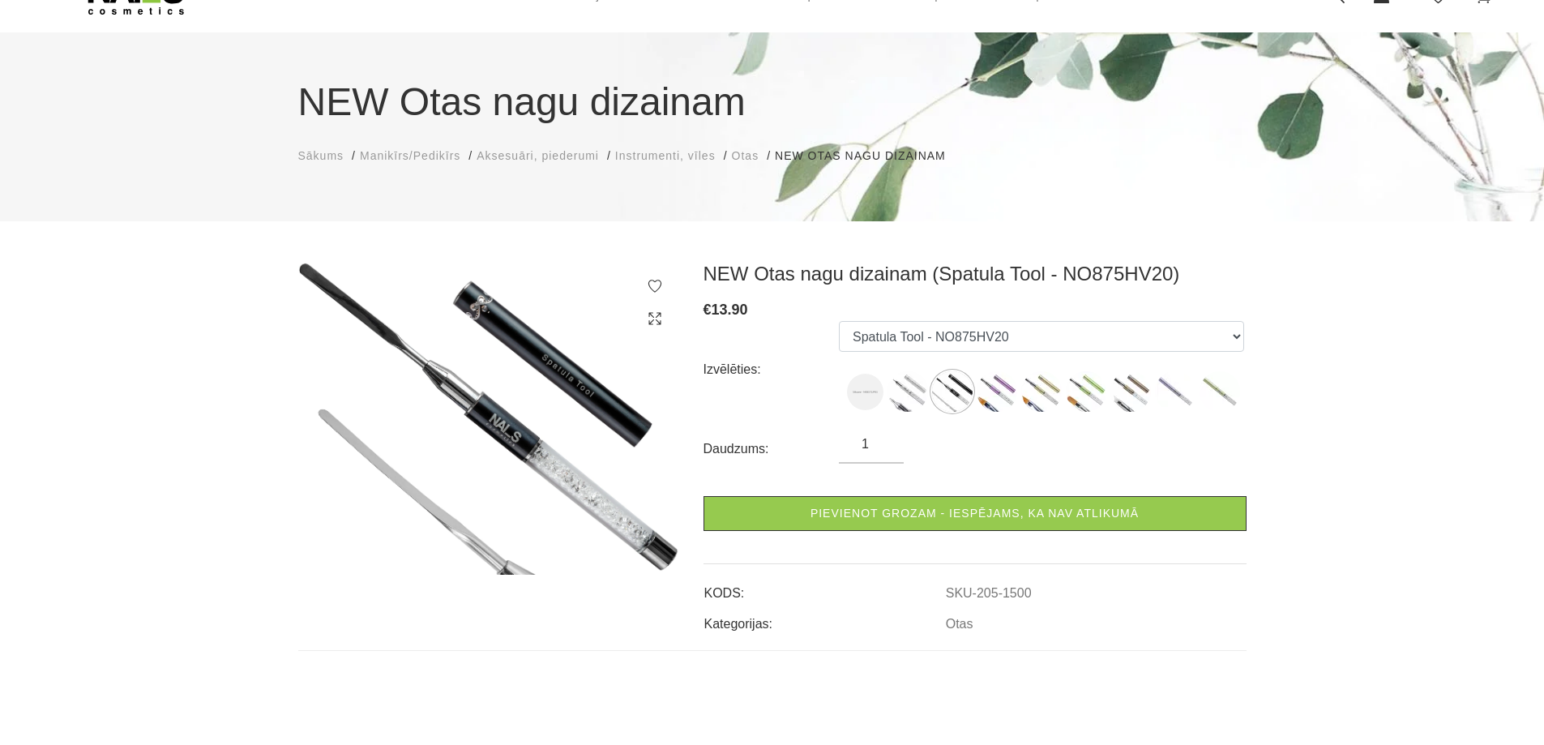
click at [1021, 388] on ul "Silicone - N08575JP05 Art Magnetics - NO875MM01 Spatula Tool - NO875HV20 Fork #…" at bounding box center [1041, 369] width 405 height 97
click at [1009, 394] on img at bounding box center [997, 391] width 41 height 41
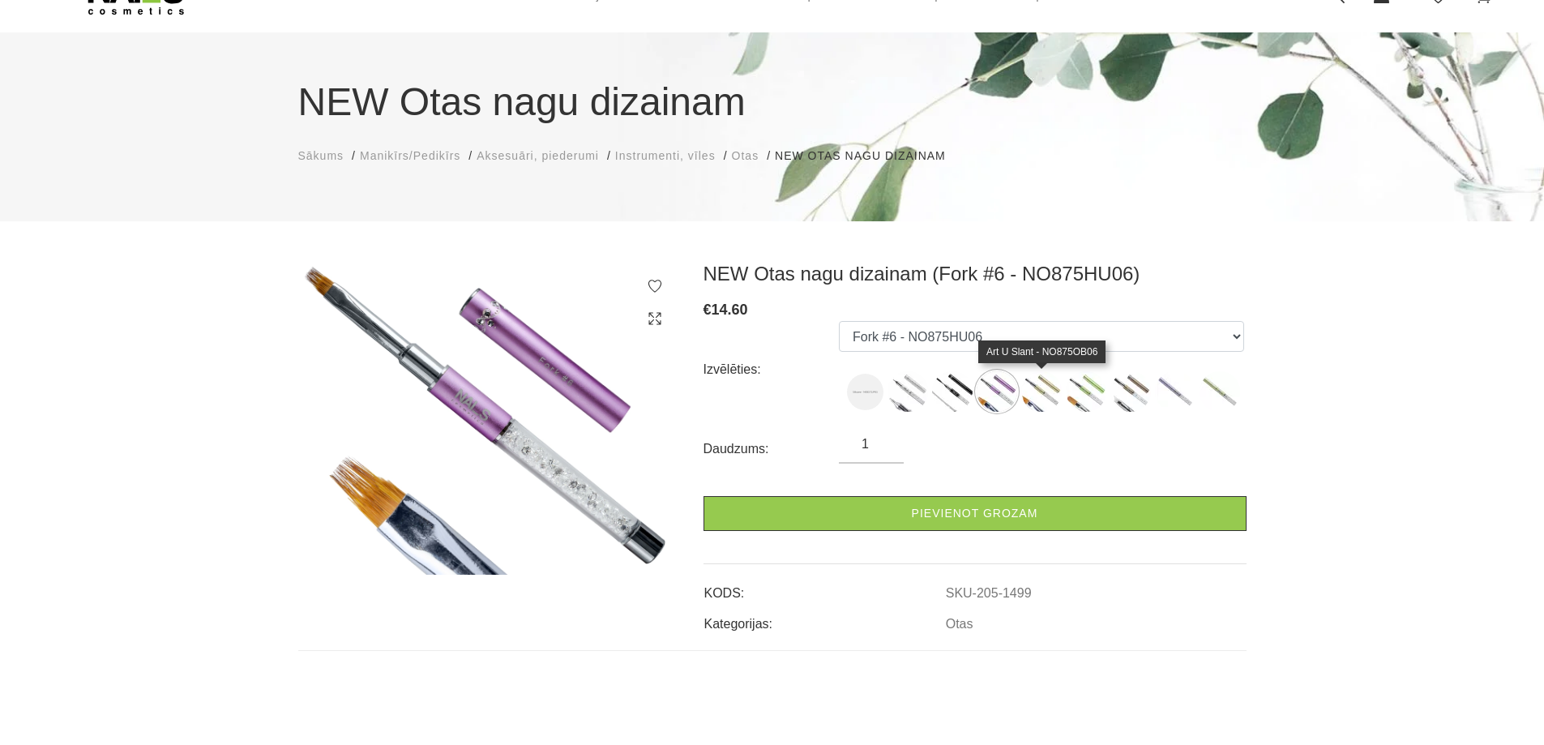
click at [1051, 395] on img at bounding box center [1042, 391] width 41 height 41
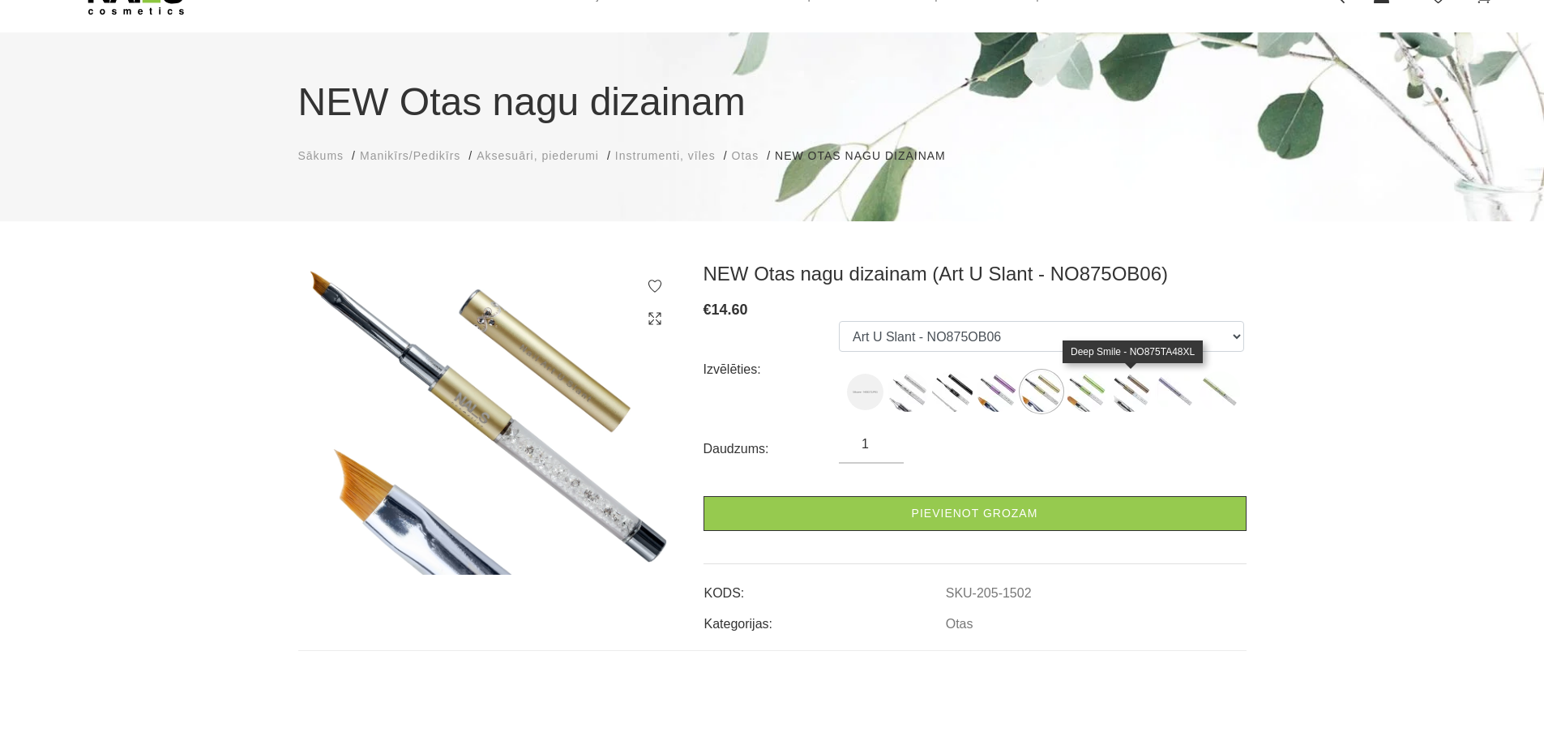
click at [1111, 392] on img at bounding box center [1131, 391] width 41 height 41
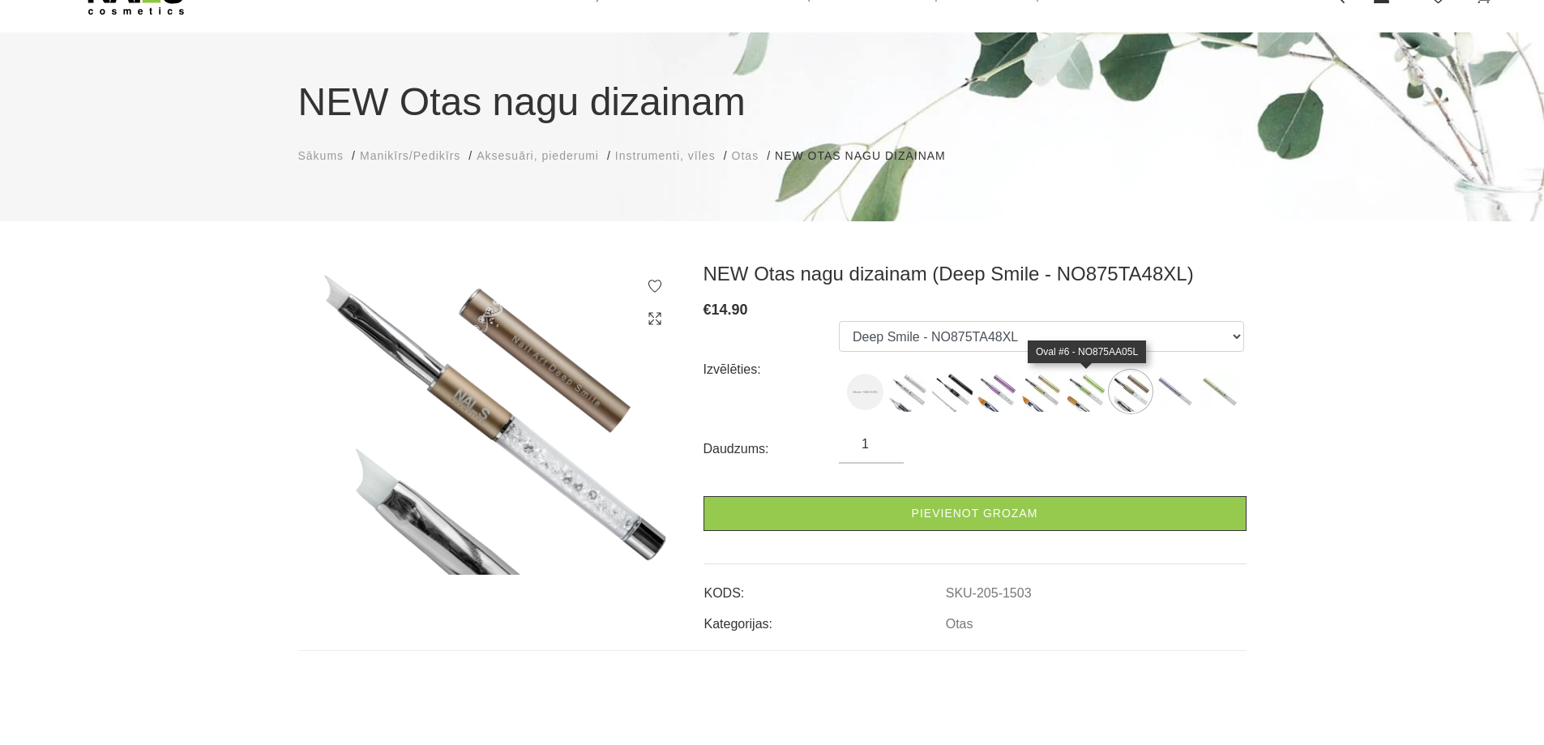
click at [1097, 393] on img at bounding box center [1086, 391] width 41 height 41
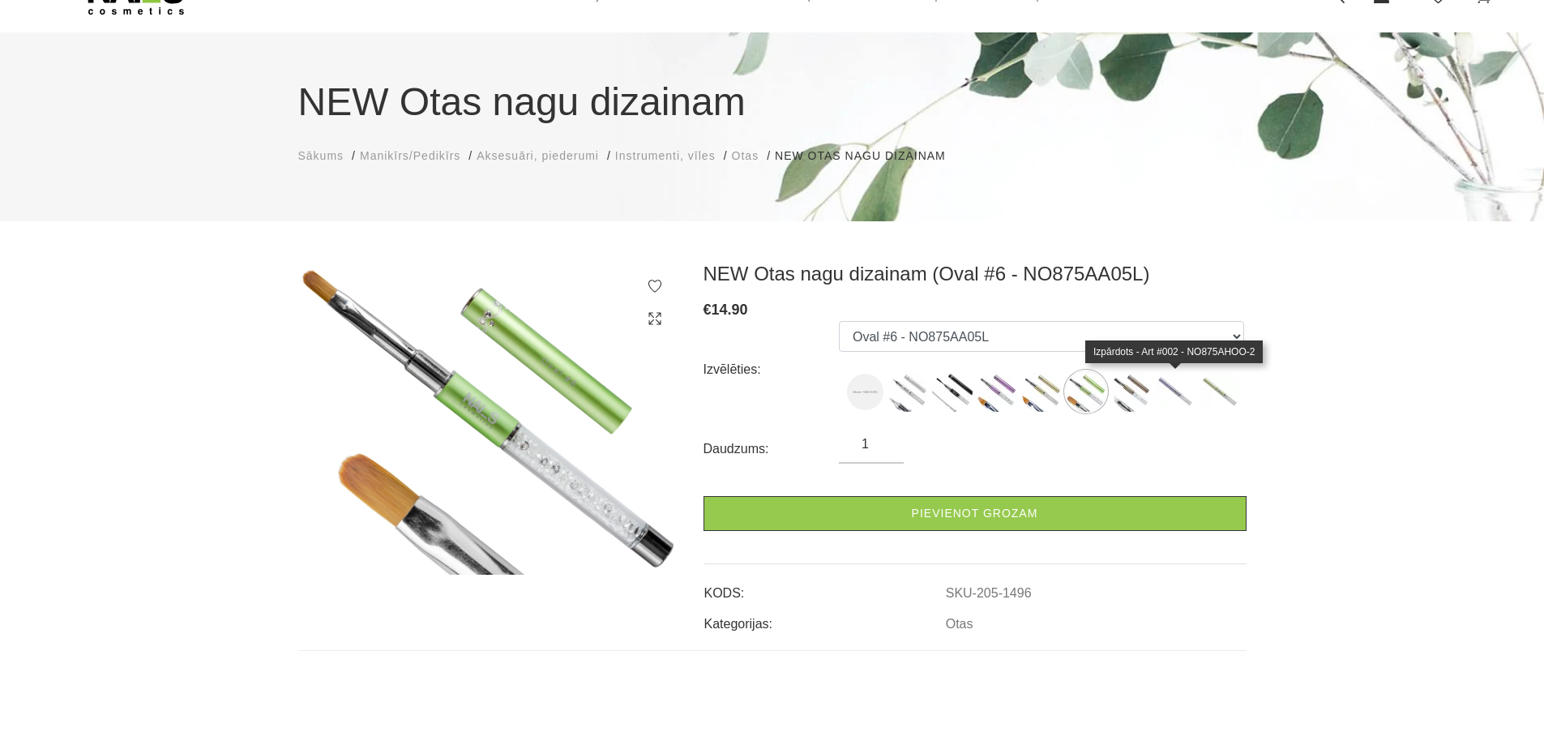
click at [1167, 393] on img at bounding box center [1175, 391] width 41 height 41
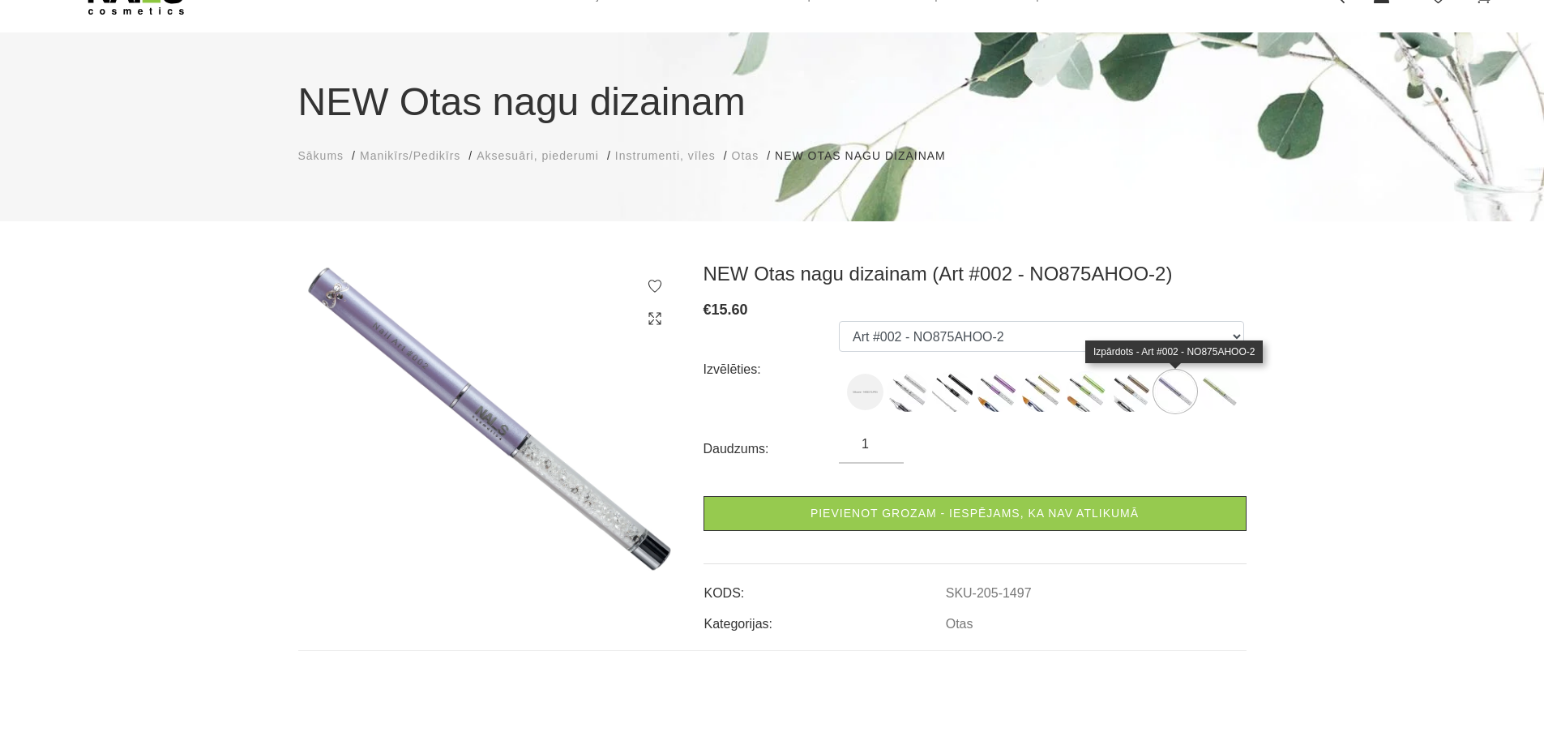
click at [1192, 391] on img at bounding box center [1175, 391] width 41 height 41
click at [1221, 391] on img at bounding box center [1220, 391] width 41 height 41
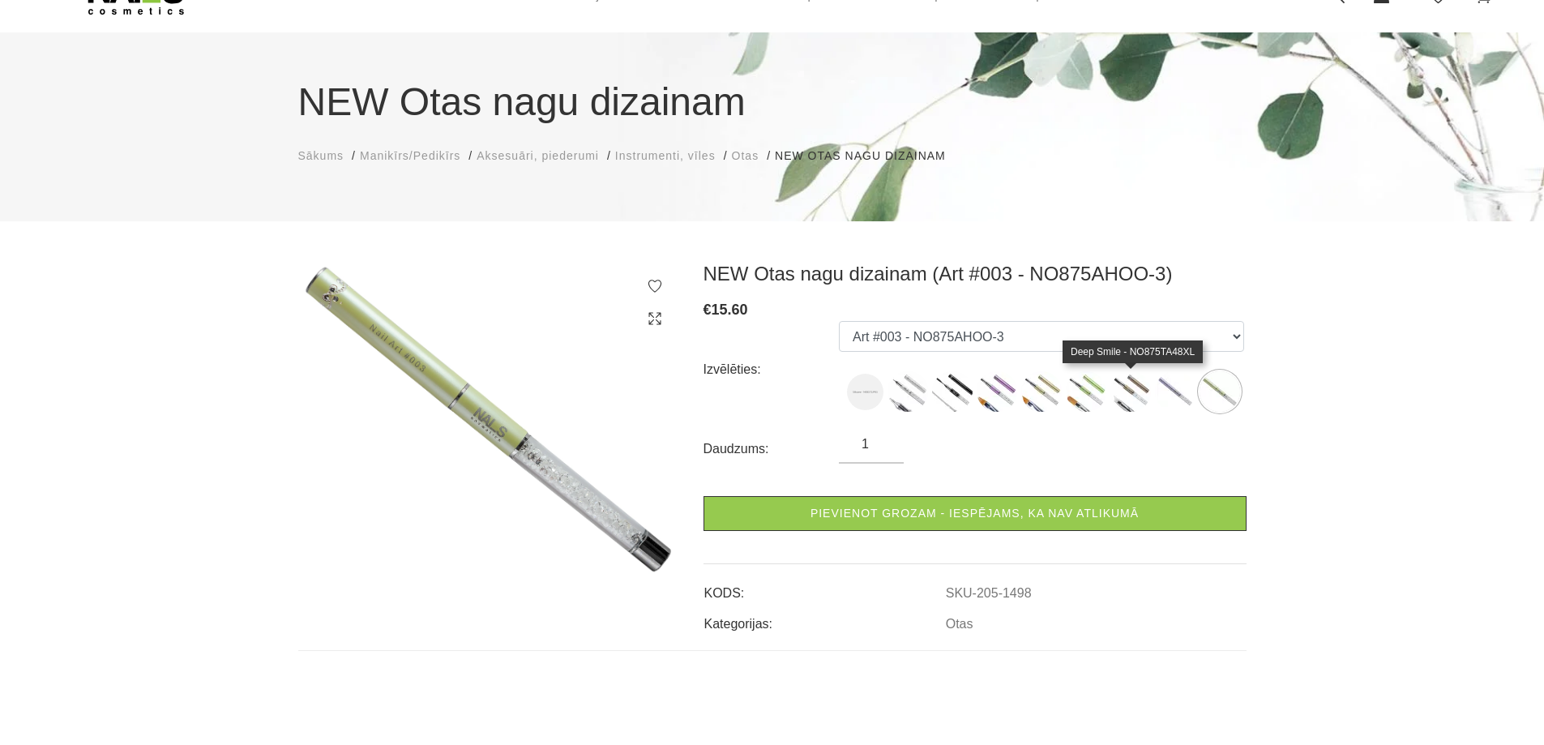
click at [1146, 391] on img at bounding box center [1131, 391] width 41 height 41
select select "1503"
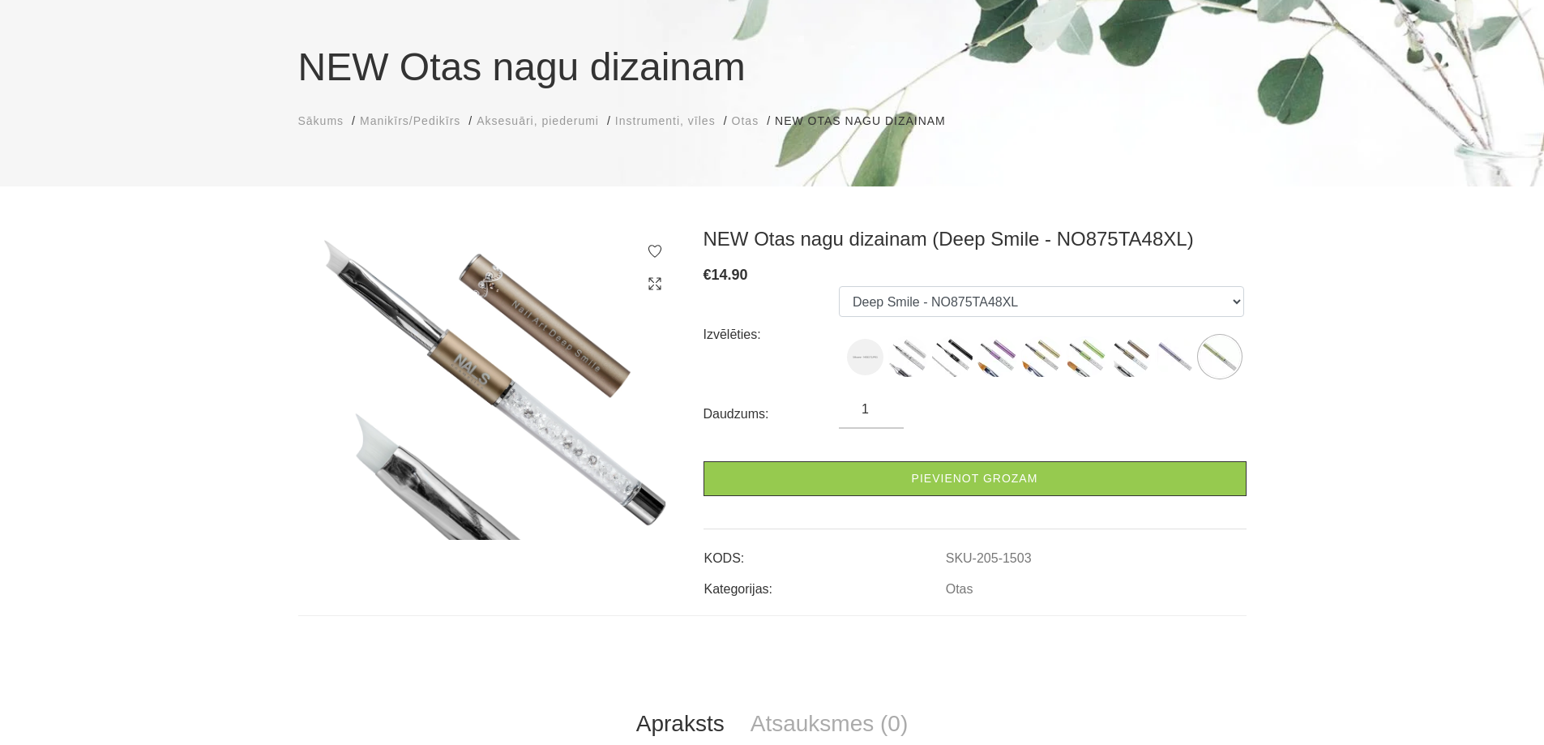
scroll to position [0, 0]
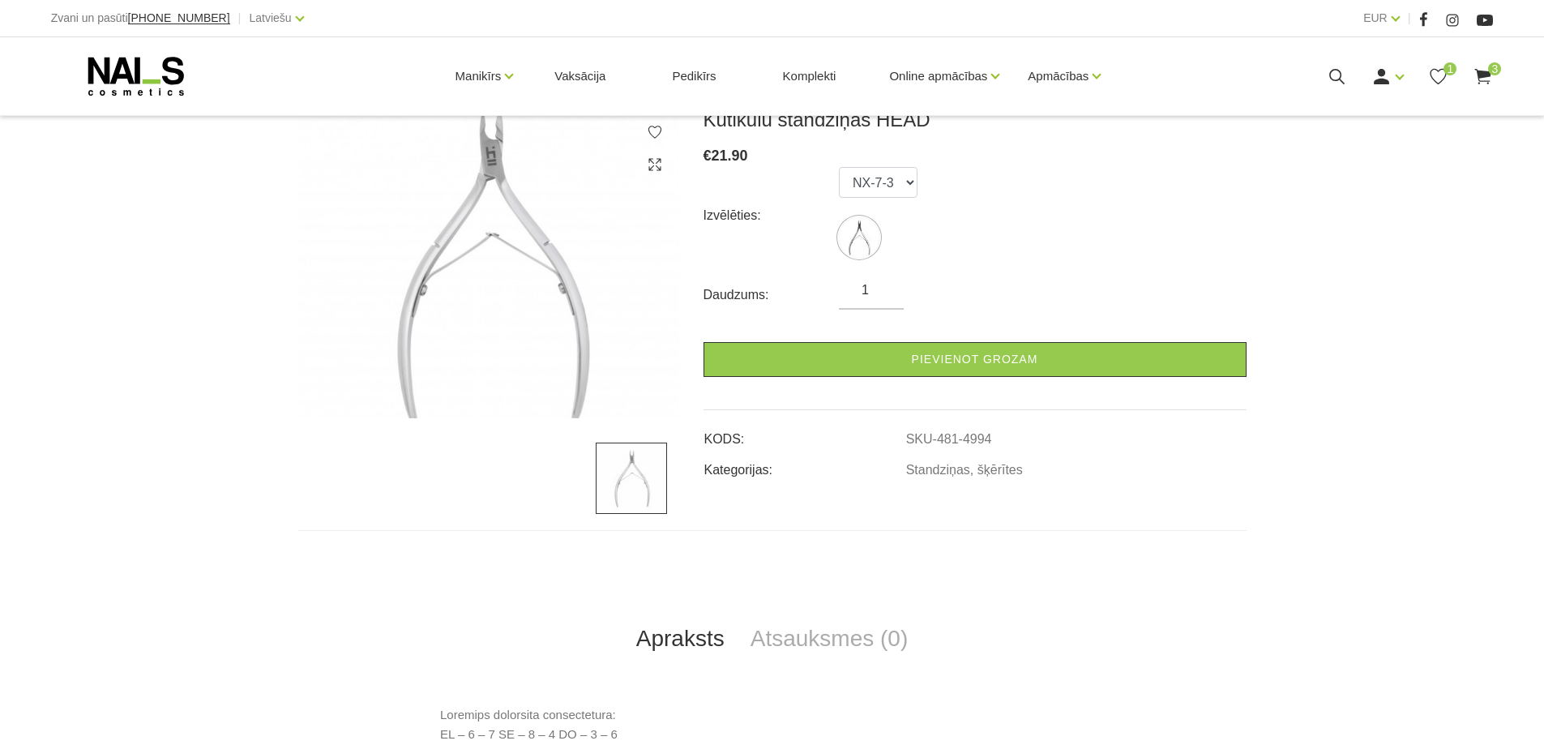
scroll to position [243, 0]
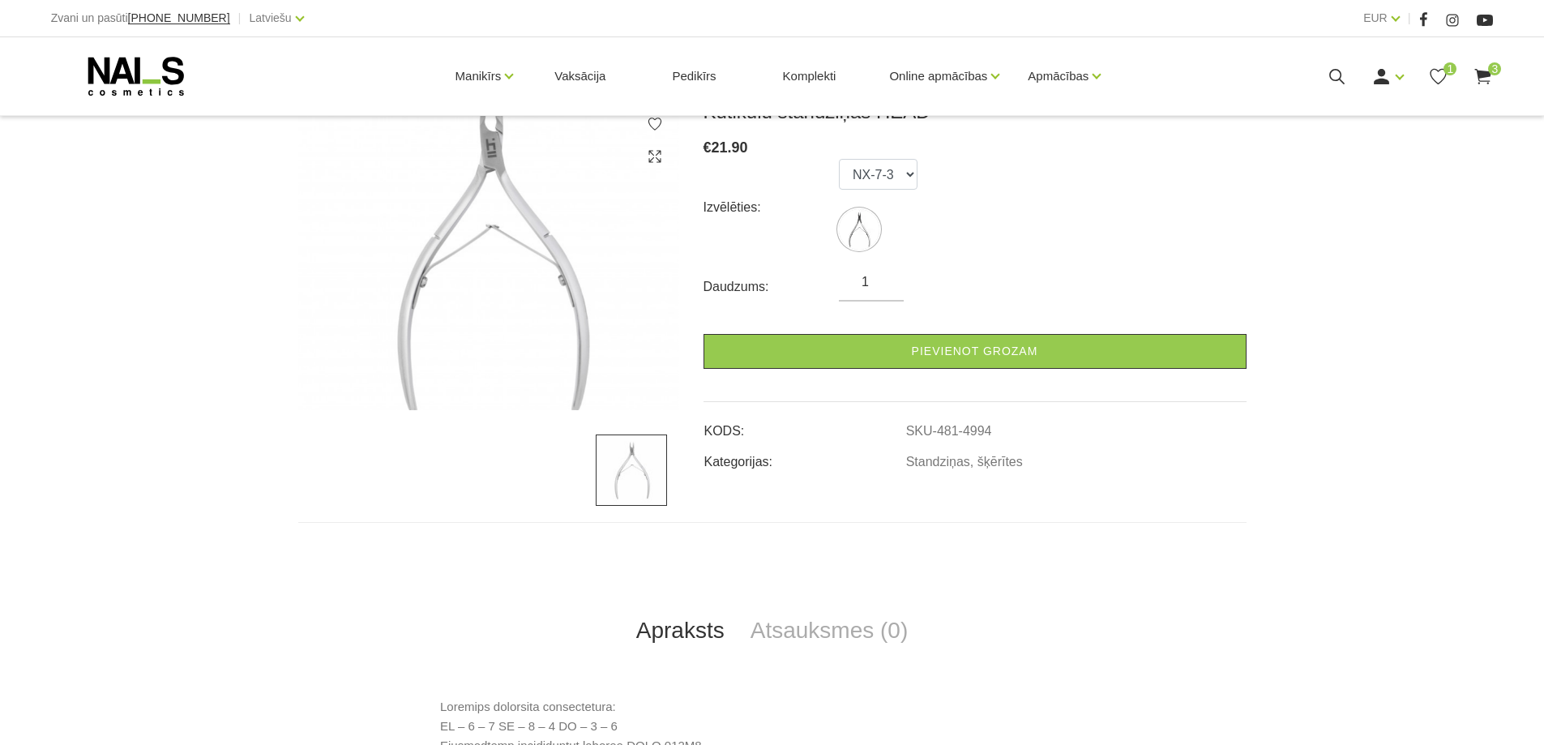
click at [748, 374] on div "Kutikulu standziņas HEAD € 21.90 Izvēlēties: NX-7-3 Daudzums: 1 Pievienot groza…" at bounding box center [975, 286] width 543 height 372
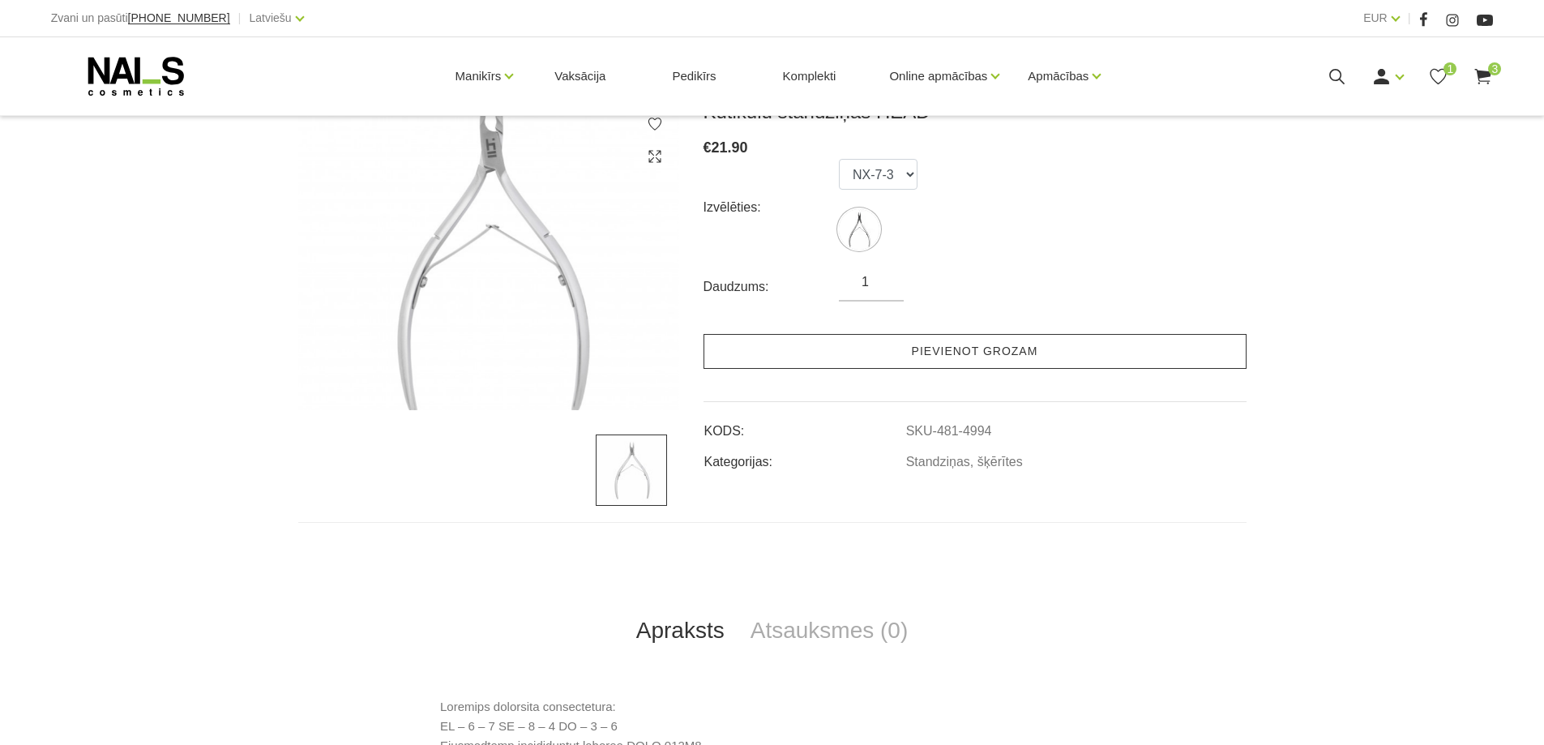
click at [756, 360] on link "Pievienot grozam" at bounding box center [975, 351] width 543 height 35
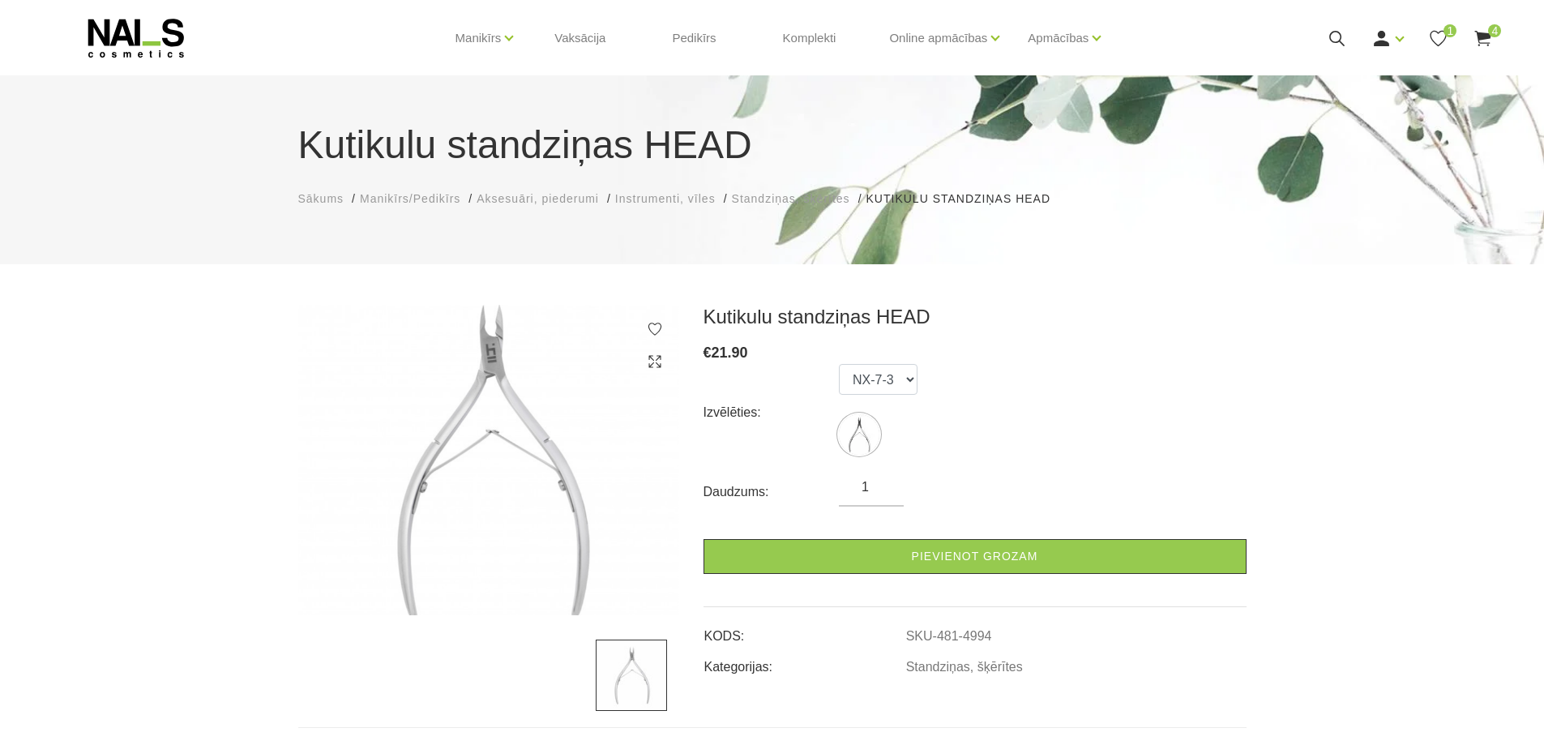
scroll to position [81, 0]
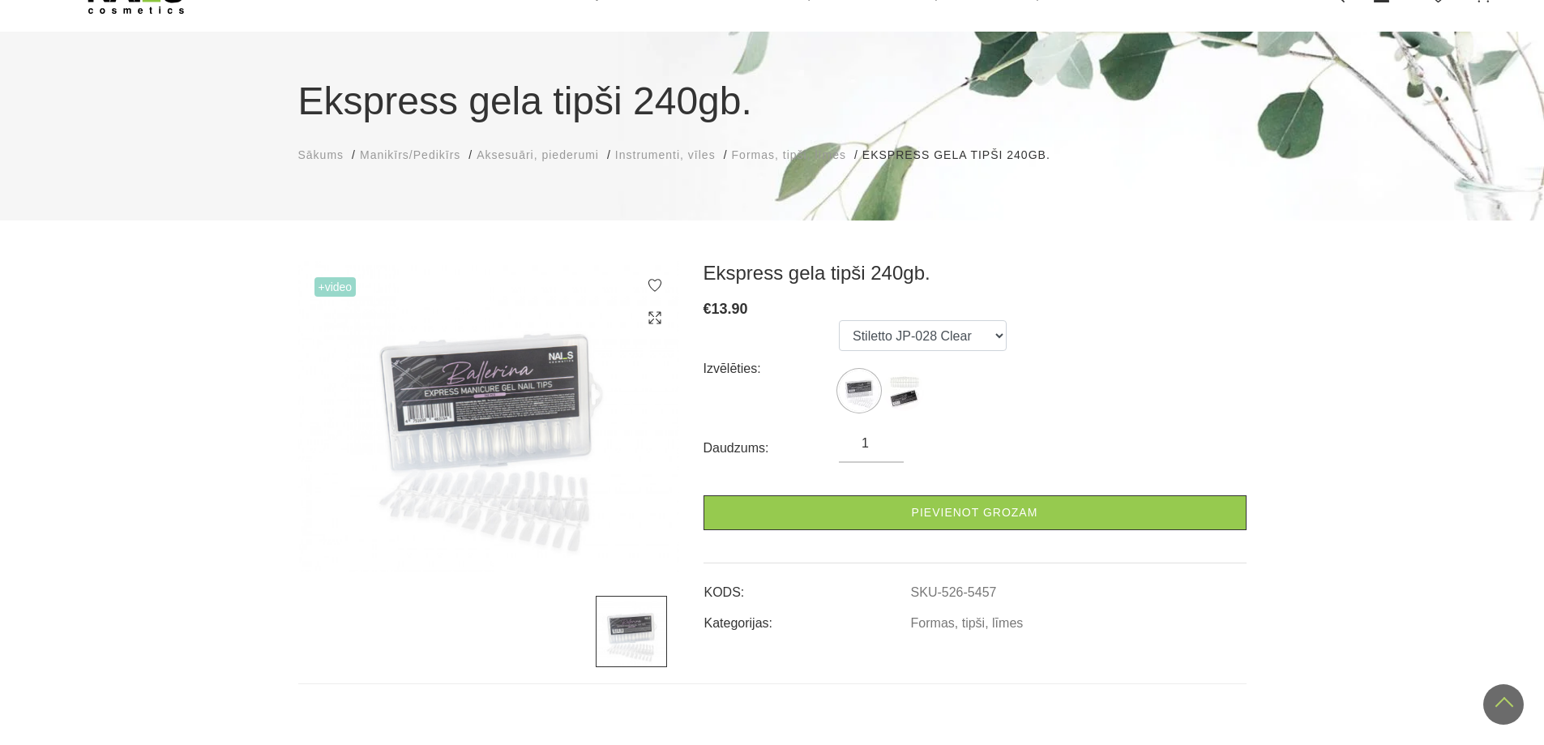
scroll to position [81, 0]
click at [884, 407] on label at bounding box center [904, 391] width 41 height 41
select select "5638"
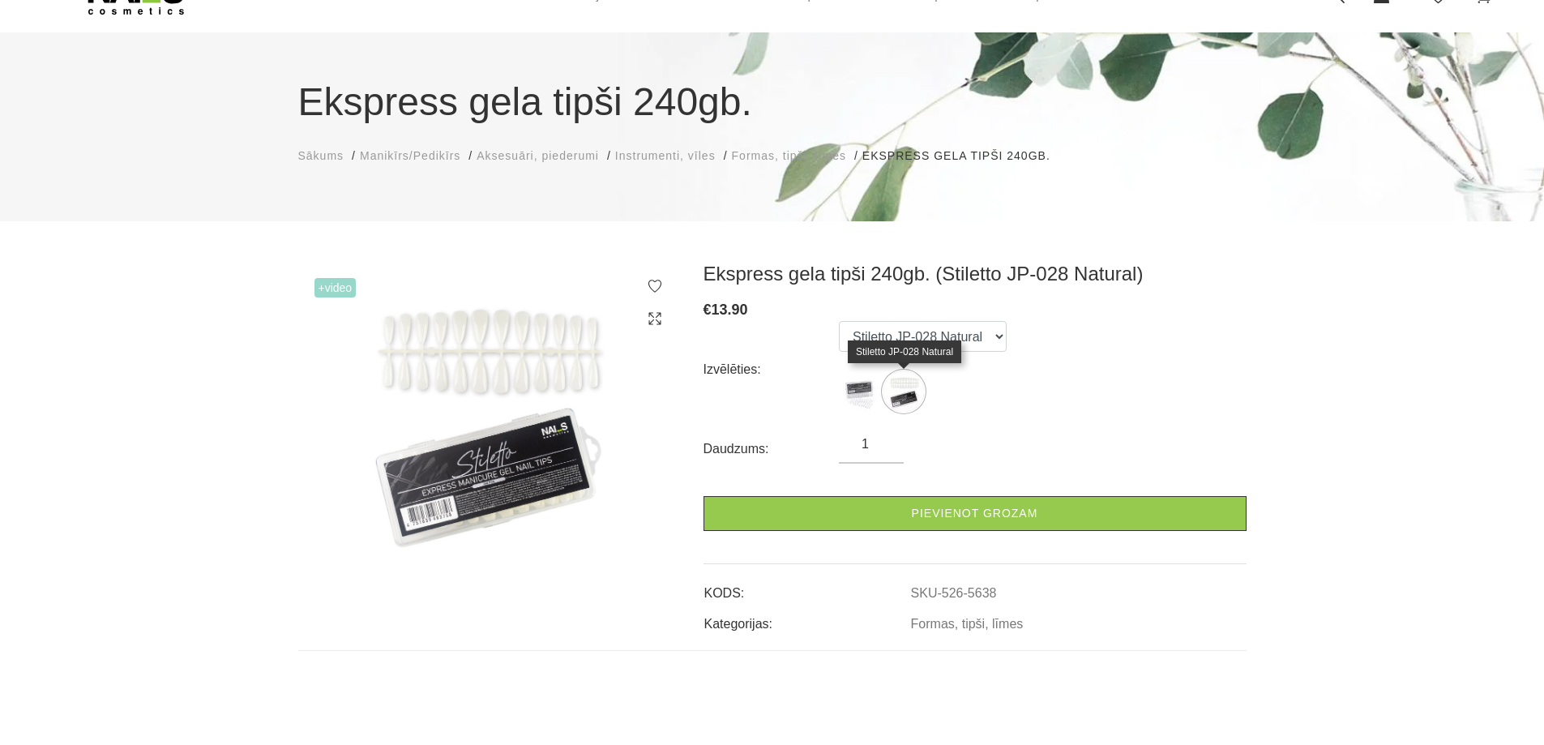
click at [891, 401] on img at bounding box center [904, 391] width 41 height 41
click at [495, 356] on img at bounding box center [488, 418] width 381 height 313
click at [525, 417] on img at bounding box center [488, 418] width 381 height 313
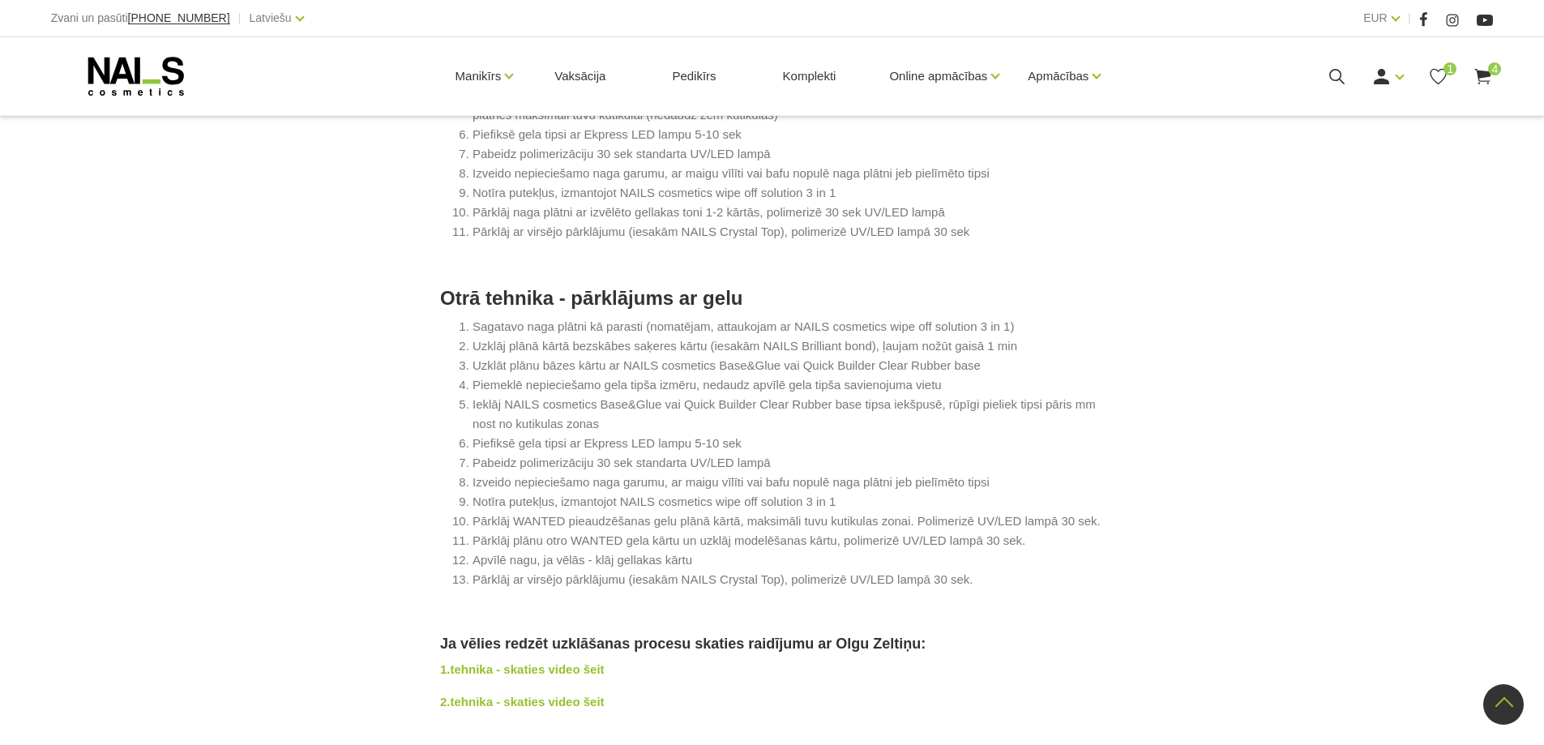
scroll to position [1297, 0]
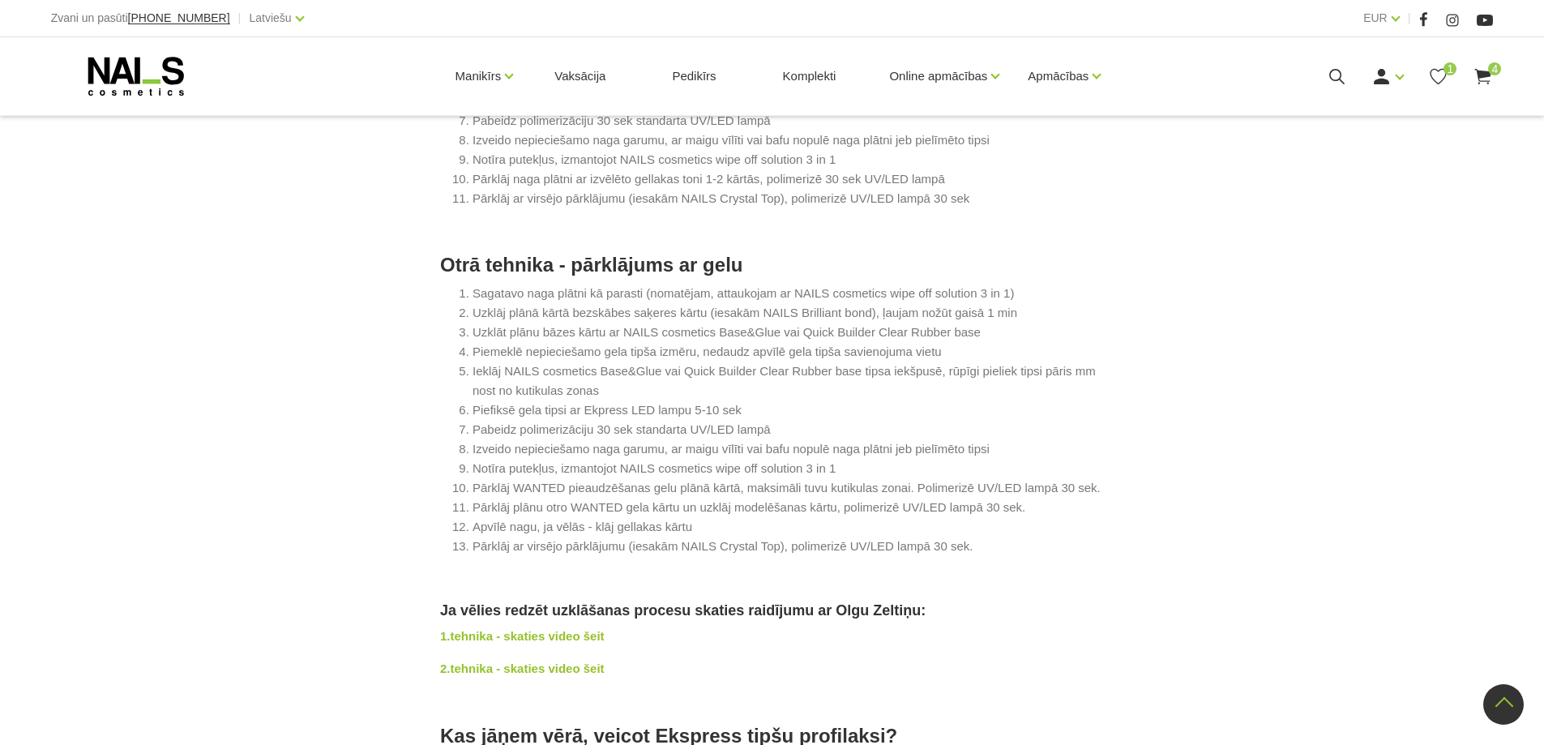
click at [593, 643] on strong "1.tehnika - skaties video šeit" at bounding box center [522, 636] width 165 height 14
